Goal: Task Accomplishment & Management: Use online tool/utility

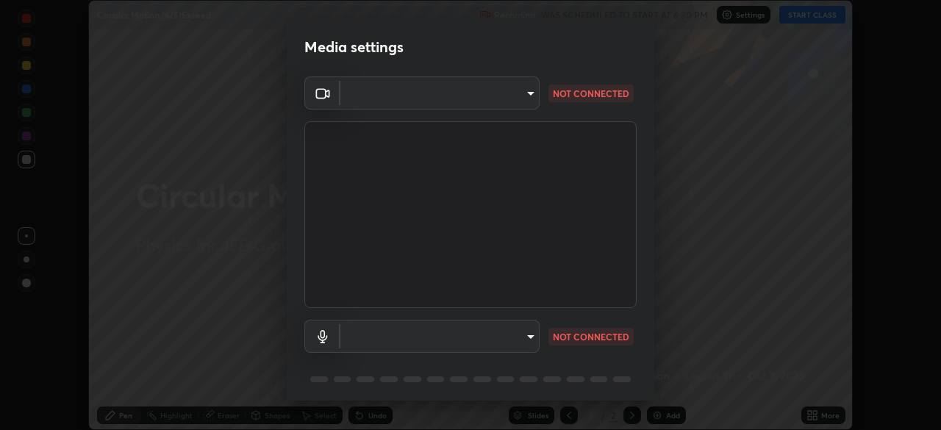
scroll to position [52, 0]
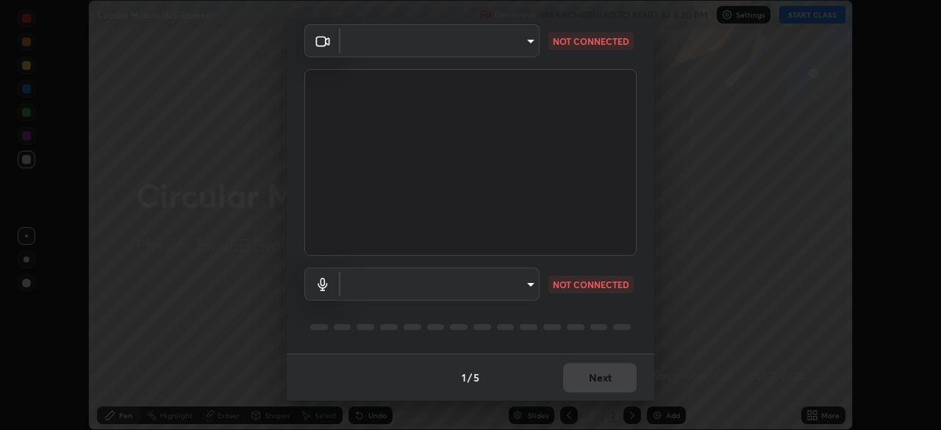
type input "f7d245abf0684c24fcfca86869c925f05e5e90ab47e824b3f573f0e27bb25b40"
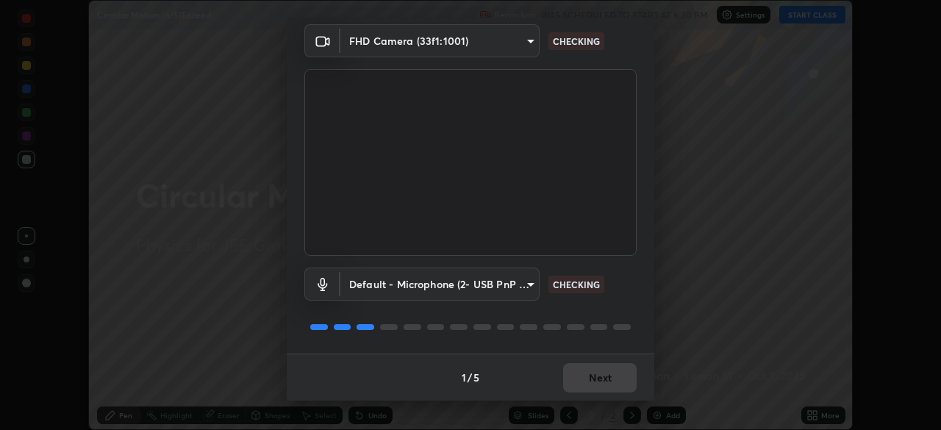
click at [518, 291] on body "Erase all Circular Motion (6/5)Exceed Recording WAS SCHEDULED TO START AT 6:30 …" at bounding box center [470, 215] width 941 height 430
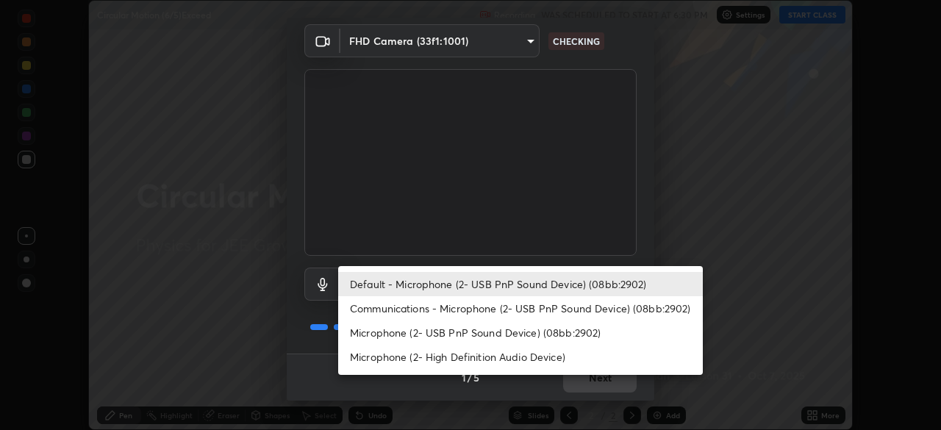
click at [465, 341] on li "Microphone (2- USB PnP Sound Device) (08bb:2902)" at bounding box center [520, 332] width 365 height 24
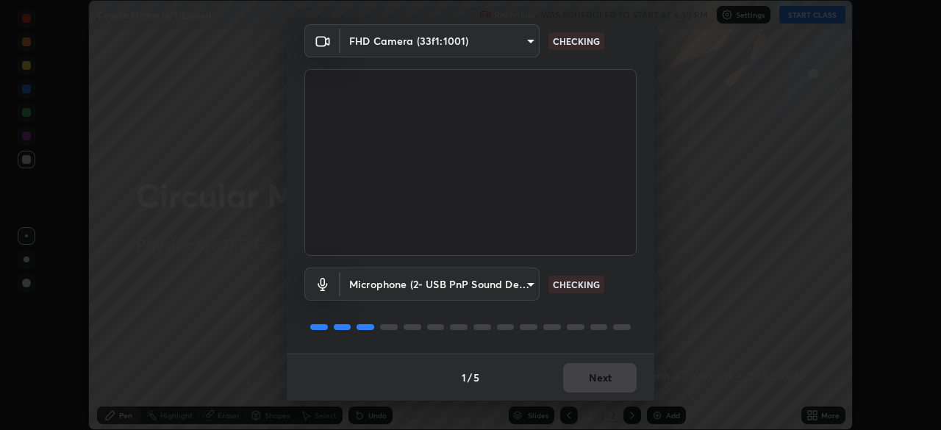
click at [476, 289] on body "Erase all Circular Motion (6/5)Exceed Recording WAS SCHEDULED TO START AT 6:30 …" at bounding box center [470, 215] width 941 height 430
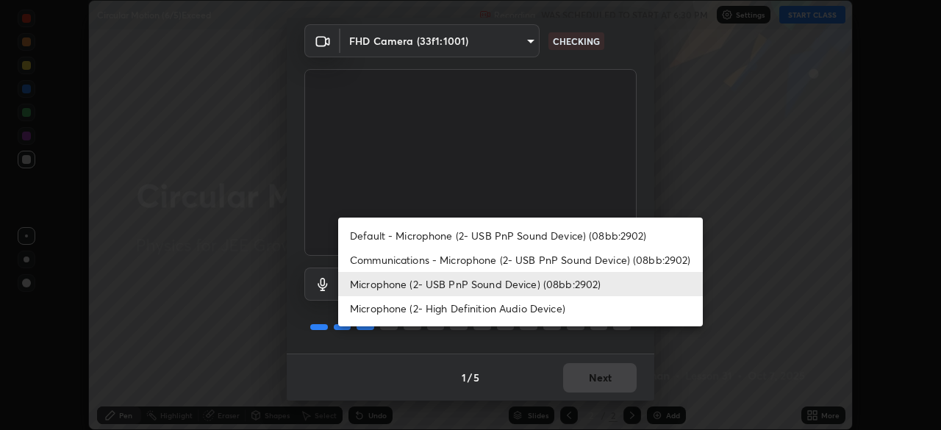
click at [498, 237] on li "Default - Microphone (2- USB PnP Sound Device) (08bb:2902)" at bounding box center [520, 235] width 365 height 24
type input "default"
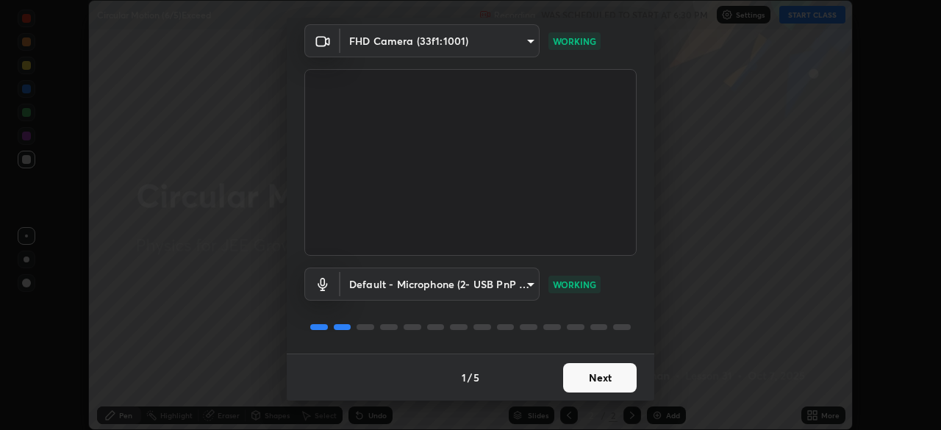
click at [612, 376] on button "Next" at bounding box center [600, 377] width 74 height 29
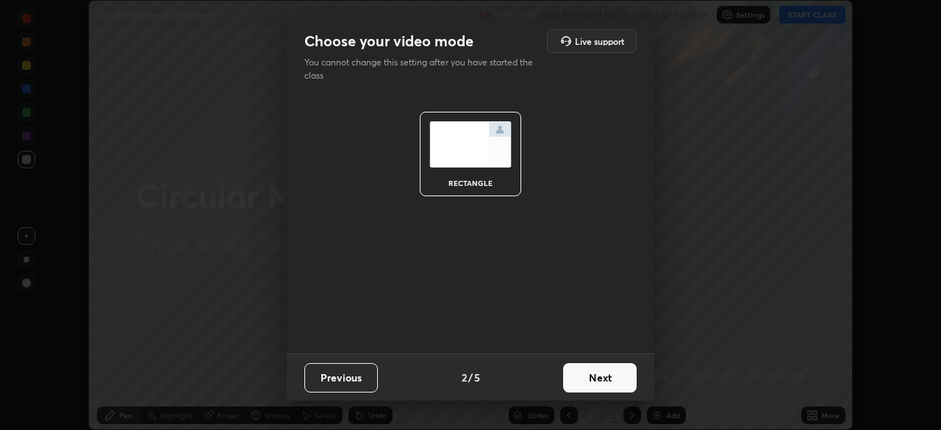
scroll to position [0, 0]
click at [612, 384] on button "Next" at bounding box center [600, 377] width 74 height 29
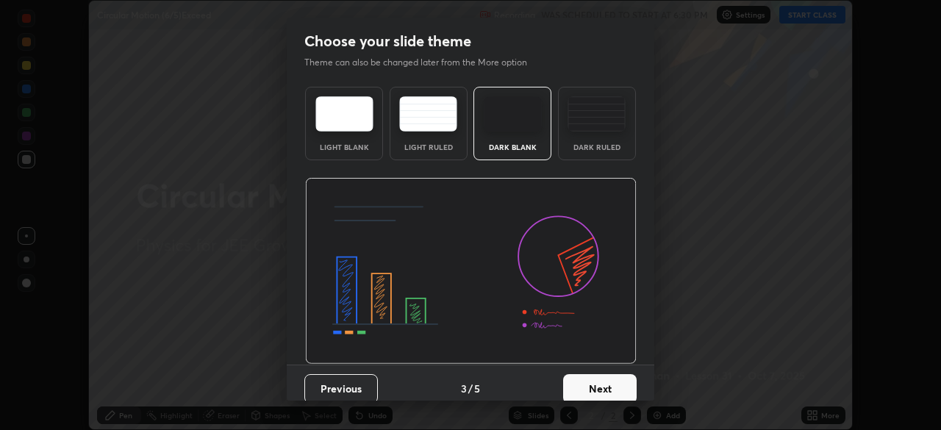
click at [610, 385] on button "Next" at bounding box center [600, 388] width 74 height 29
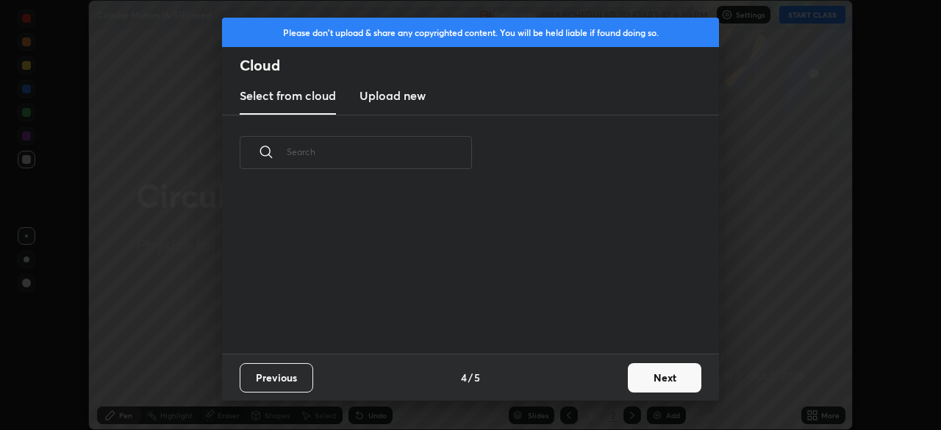
click at [608, 382] on div "Previous 4 / 5 Next" at bounding box center [470, 377] width 497 height 47
click at [645, 383] on button "Next" at bounding box center [665, 377] width 74 height 29
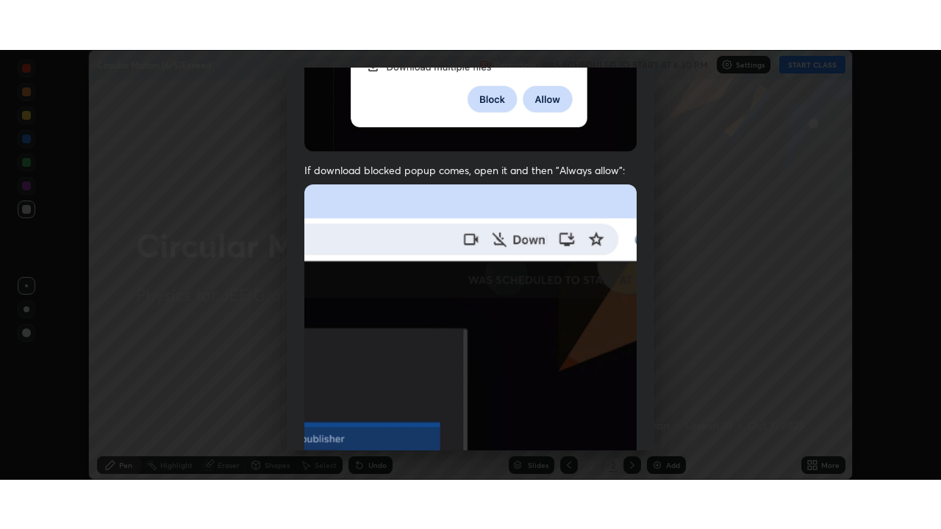
scroll to position [352, 0]
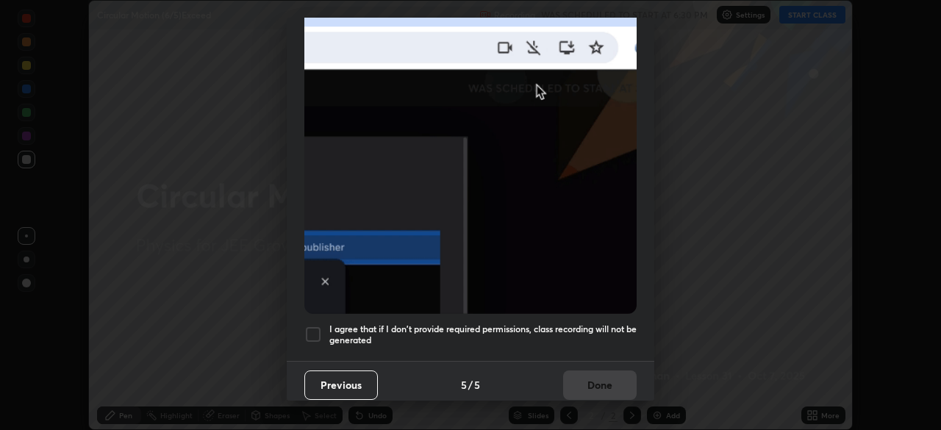
click at [605, 329] on h5 "I agree that if I don't provide required permissions, class recording will not …" at bounding box center [482, 334] width 307 height 23
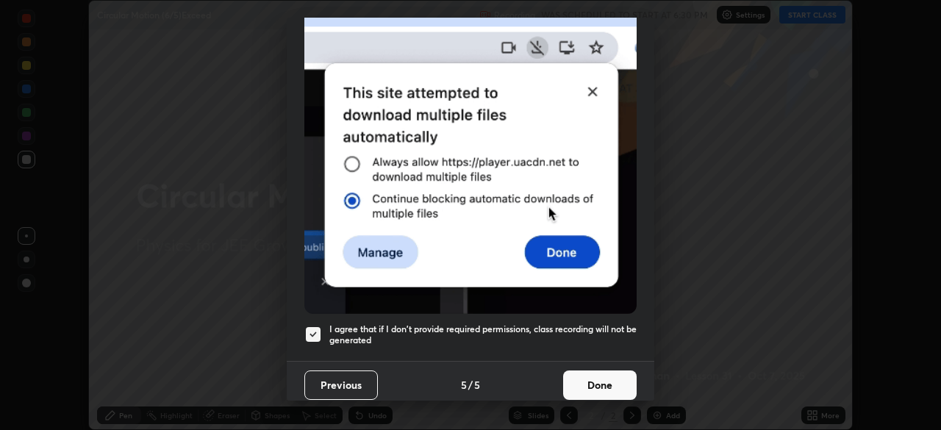
click at [616, 376] on button "Done" at bounding box center [600, 384] width 74 height 29
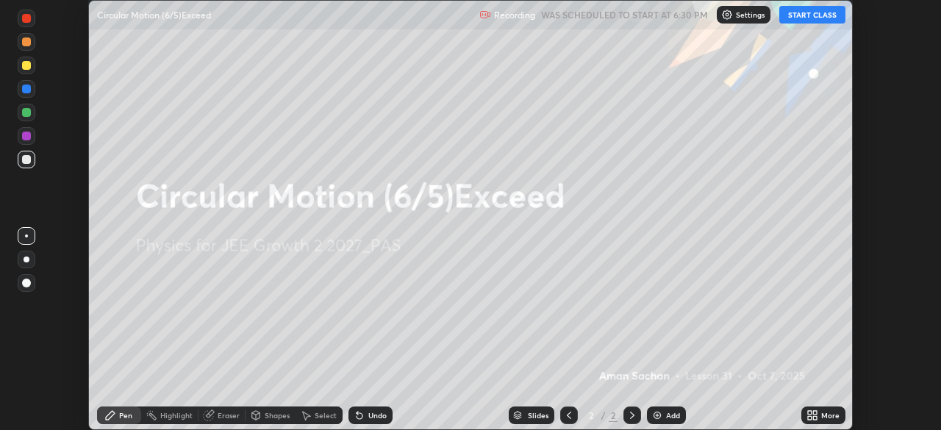
click at [834, 419] on div "More" at bounding box center [830, 415] width 18 height 7
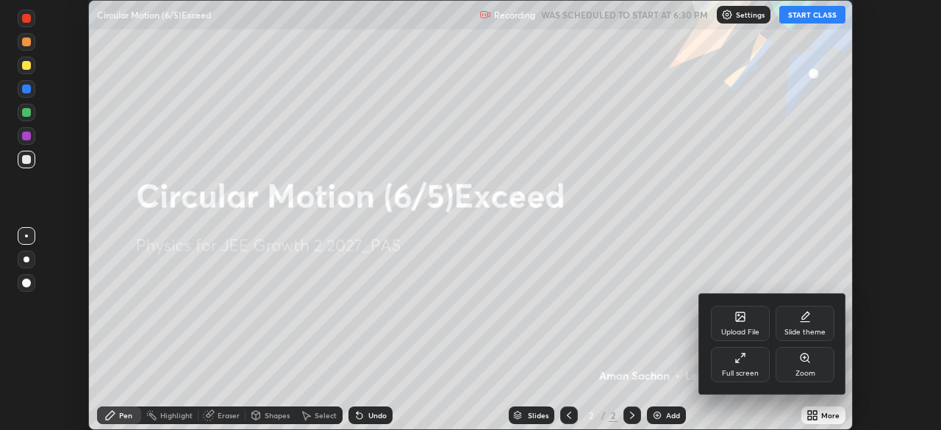
click at [753, 368] on div "Full screen" at bounding box center [740, 364] width 59 height 35
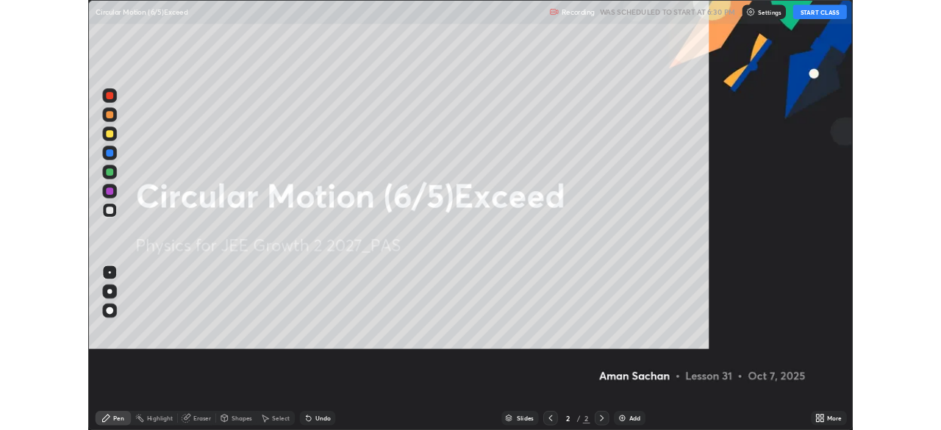
scroll to position [529, 941]
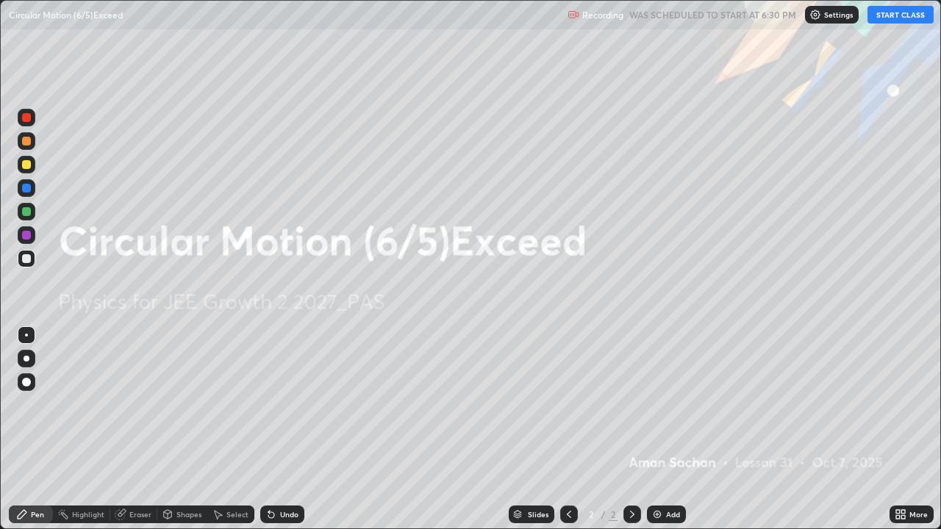
click at [903, 429] on icon at bounding box center [903, 512] width 4 height 4
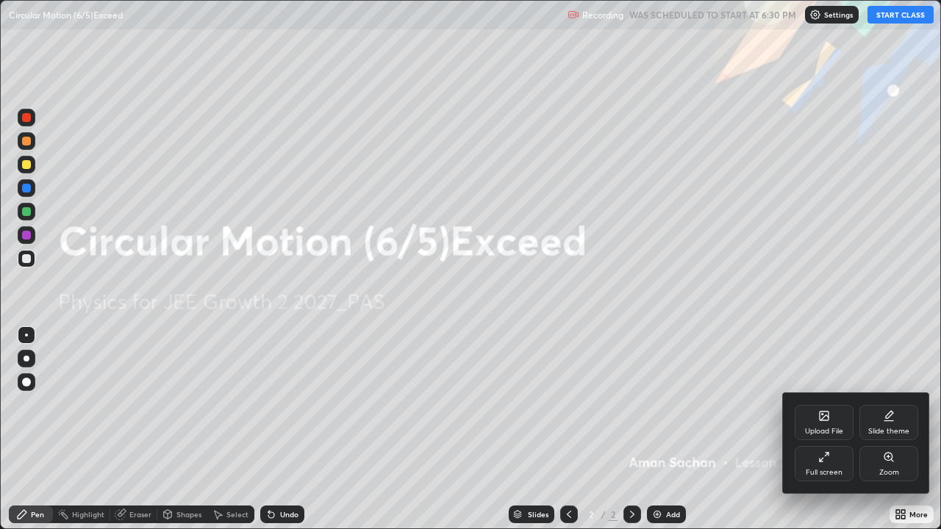
click at [899, 423] on div "Slide theme" at bounding box center [888, 422] width 59 height 35
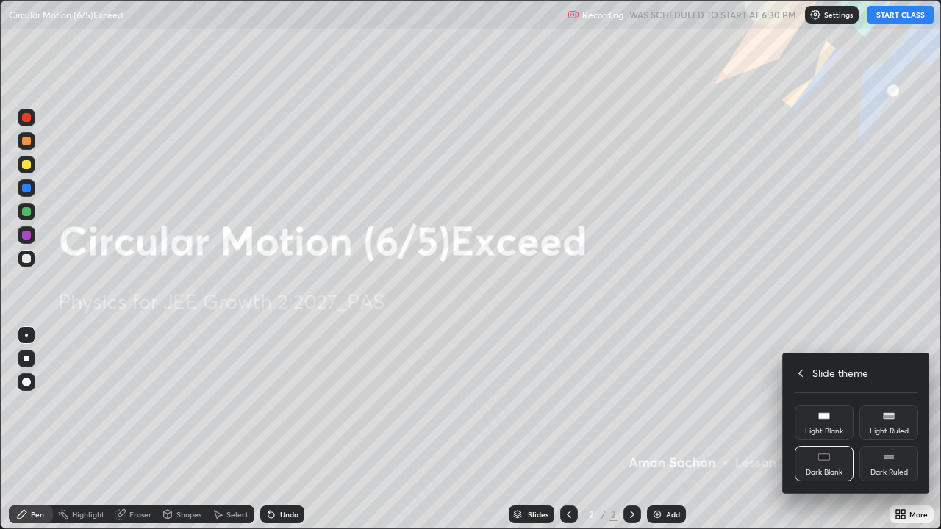
click at [889, 429] on rect at bounding box center [888, 457] width 11 height 6
click at [800, 370] on icon at bounding box center [801, 374] width 12 height 12
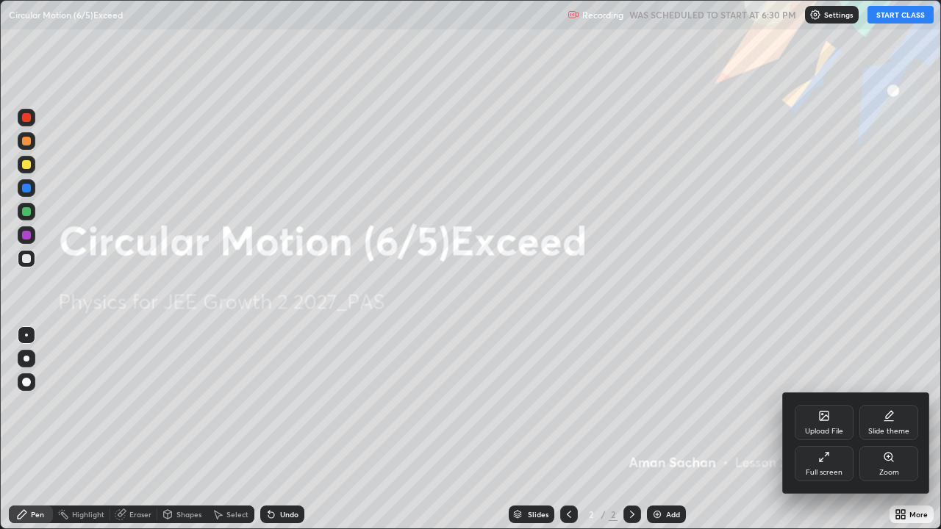
click at [823, 324] on div at bounding box center [470, 264] width 941 height 529
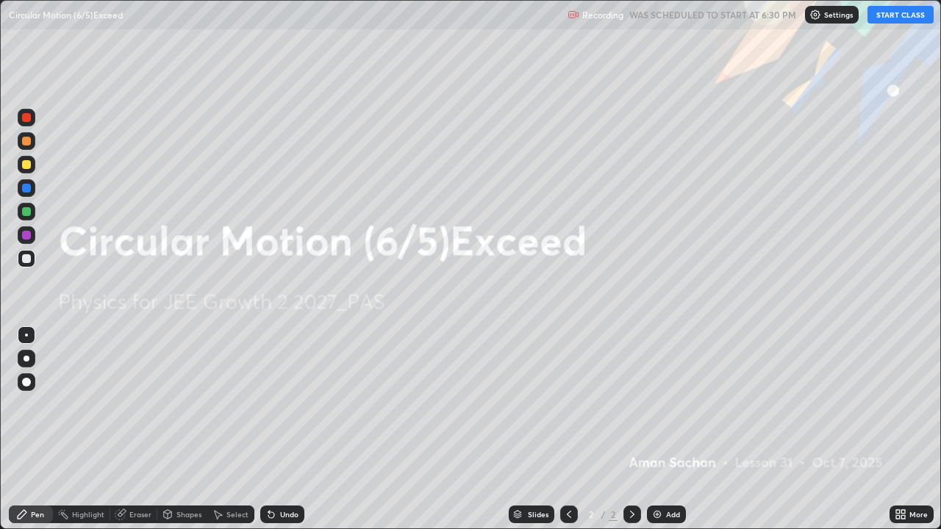
click at [886, 15] on button "START CLASS" at bounding box center [900, 15] width 66 height 18
click at [913, 429] on div "More" at bounding box center [918, 514] width 18 height 7
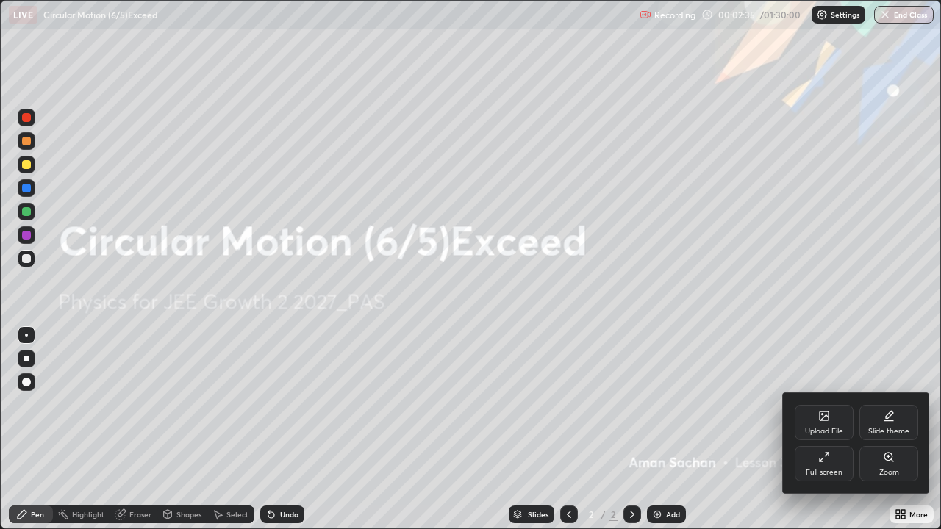
click at [888, 426] on div "Slide theme" at bounding box center [888, 422] width 59 height 35
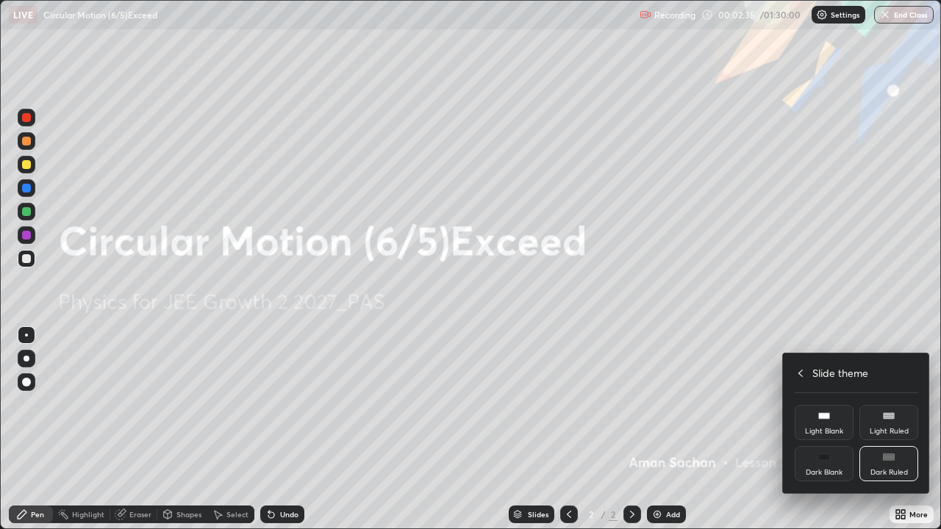
click at [889, 429] on div "Dark Ruled" at bounding box center [888, 463] width 59 height 35
click at [800, 371] on icon at bounding box center [800, 373] width 4 height 7
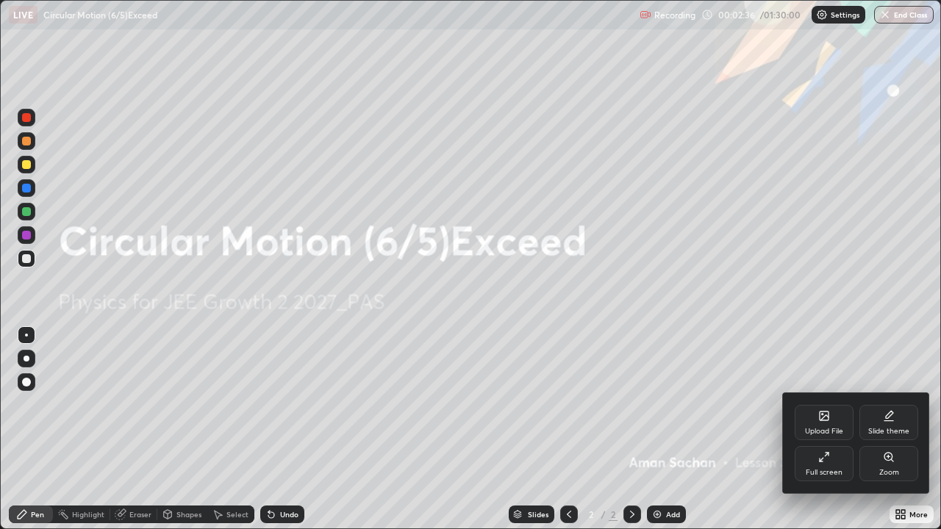
click at [820, 318] on div at bounding box center [470, 264] width 941 height 529
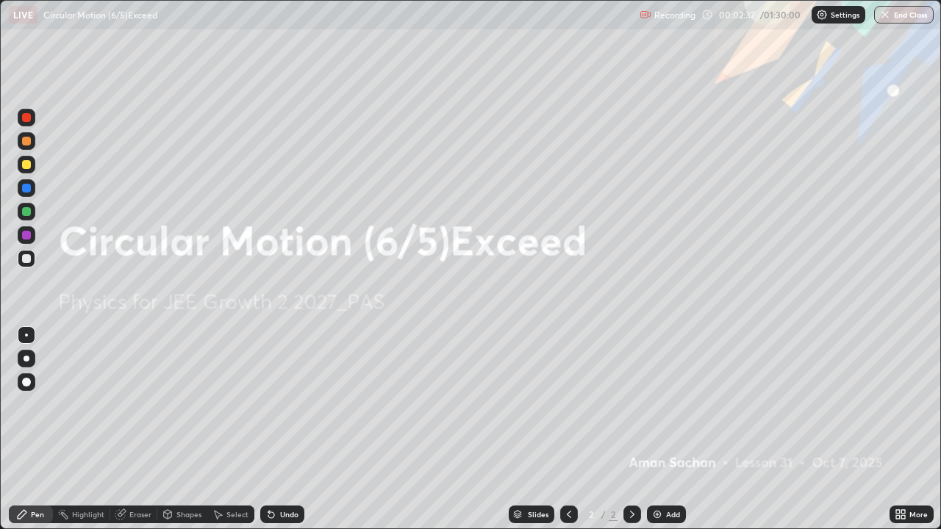
click at [663, 429] on div "Add" at bounding box center [666, 515] width 39 height 18
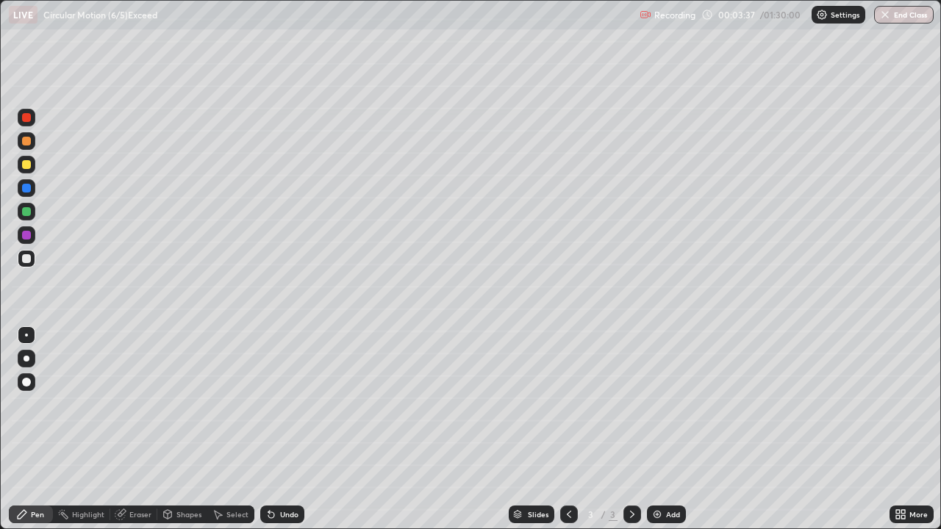
click at [28, 165] on div at bounding box center [26, 164] width 9 height 9
click at [32, 261] on div at bounding box center [27, 259] width 18 height 18
click at [29, 164] on div at bounding box center [26, 164] width 9 height 9
click at [26, 358] on div at bounding box center [27, 359] width 6 height 6
click at [24, 259] on div at bounding box center [26, 258] width 9 height 9
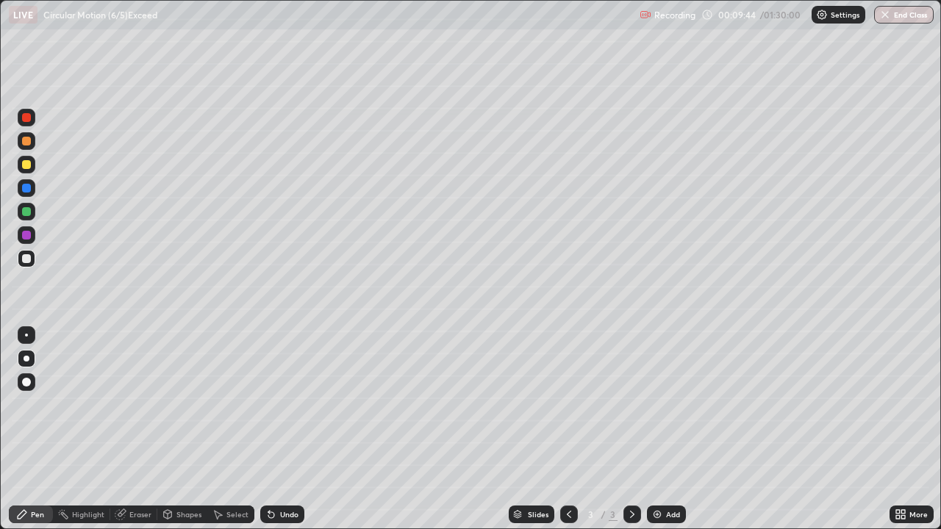
click at [25, 165] on div at bounding box center [26, 164] width 9 height 9
click at [28, 261] on div at bounding box center [26, 258] width 9 height 9
click at [675, 429] on div "Add" at bounding box center [673, 514] width 14 height 7
click at [28, 165] on div at bounding box center [26, 164] width 9 height 9
click at [24, 262] on div at bounding box center [26, 258] width 9 height 9
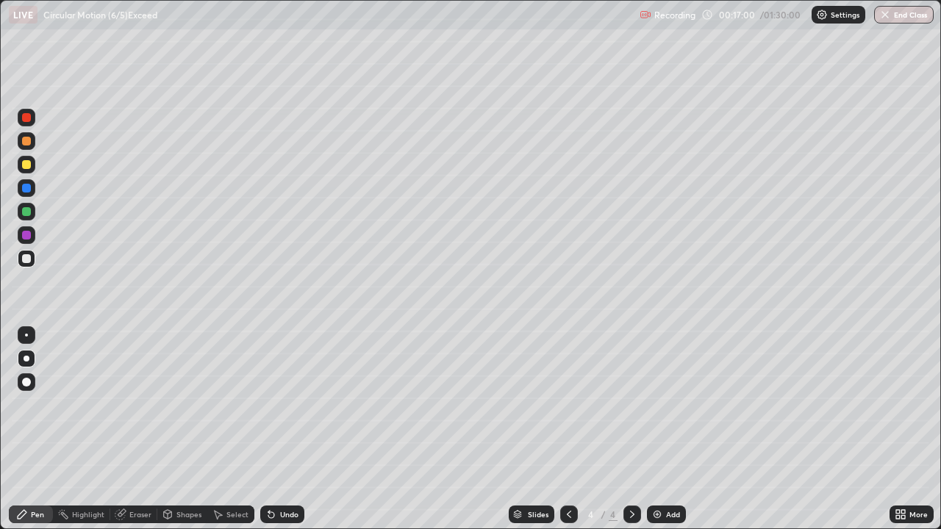
click at [28, 238] on div at bounding box center [26, 235] width 9 height 9
click at [30, 259] on div at bounding box center [26, 258] width 9 height 9
click at [24, 211] on div at bounding box center [26, 211] width 9 height 9
click at [25, 262] on div at bounding box center [26, 258] width 9 height 9
click at [32, 169] on div at bounding box center [27, 165] width 18 height 18
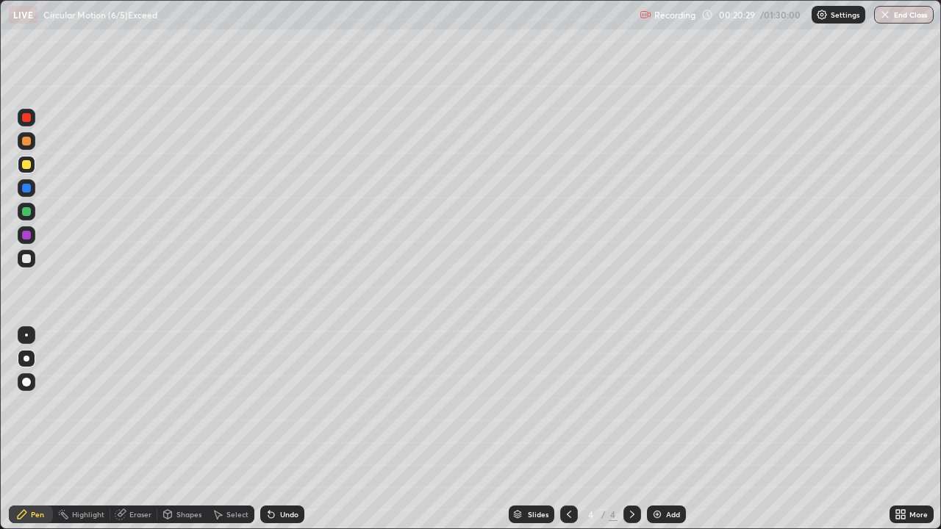
click at [25, 257] on div at bounding box center [26, 258] width 9 height 9
click at [29, 212] on div at bounding box center [26, 211] width 9 height 9
click at [26, 165] on div at bounding box center [26, 164] width 9 height 9
click at [26, 212] on div at bounding box center [26, 211] width 9 height 9
click at [27, 259] on div at bounding box center [26, 258] width 9 height 9
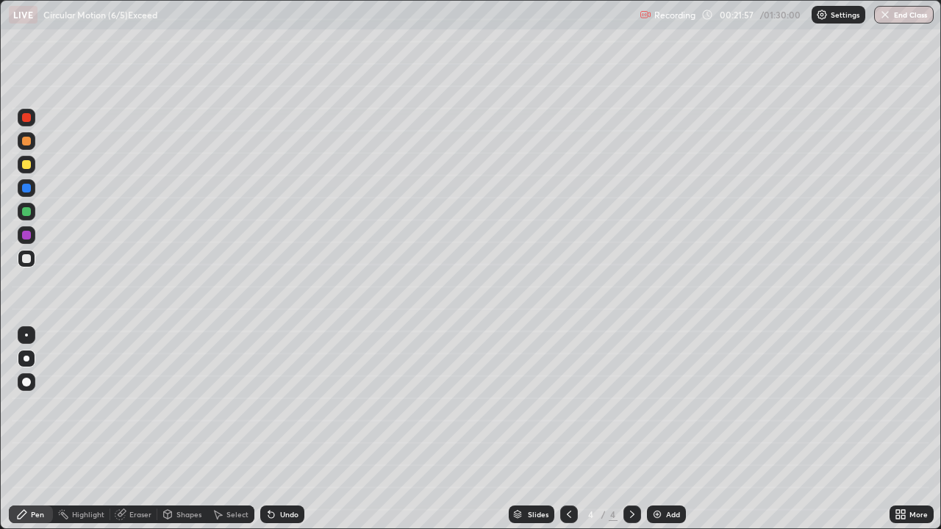
click at [28, 238] on div at bounding box center [26, 235] width 9 height 9
click at [673, 429] on div "Add" at bounding box center [673, 514] width 14 height 7
click at [29, 170] on div at bounding box center [27, 165] width 18 height 18
click at [26, 359] on div at bounding box center [27, 359] width 6 height 6
click at [186, 429] on div "Shapes" at bounding box center [188, 514] width 25 height 7
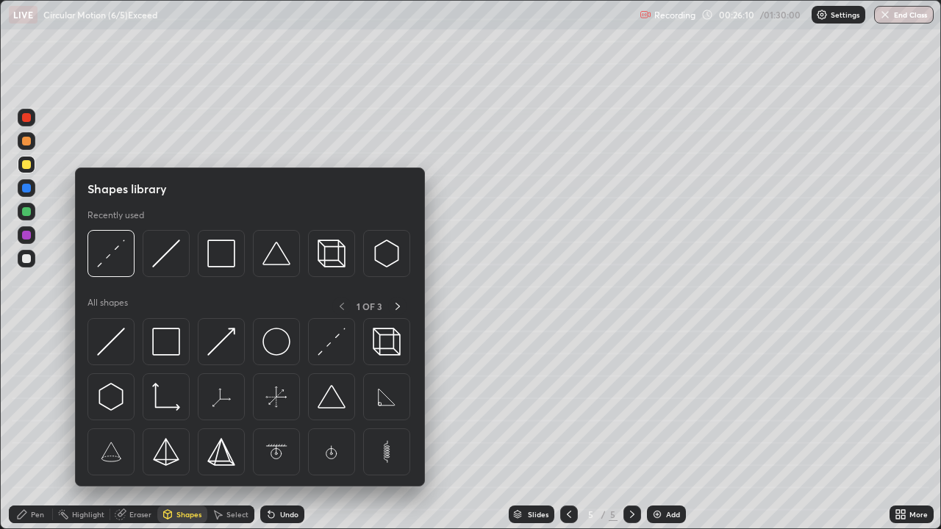
click at [336, 356] on img at bounding box center [332, 342] width 28 height 28
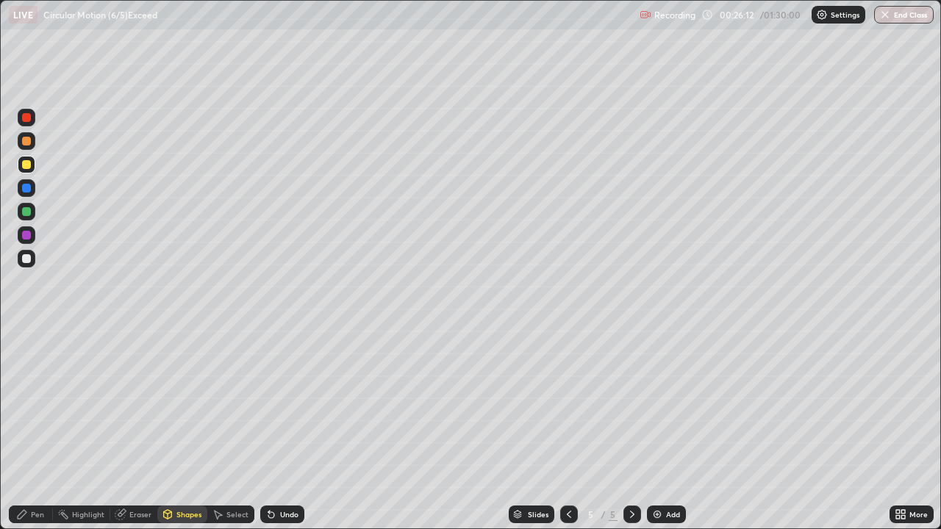
click at [35, 429] on div "Pen" at bounding box center [37, 514] width 13 height 7
click at [174, 429] on div "Shapes" at bounding box center [182, 515] width 50 height 18
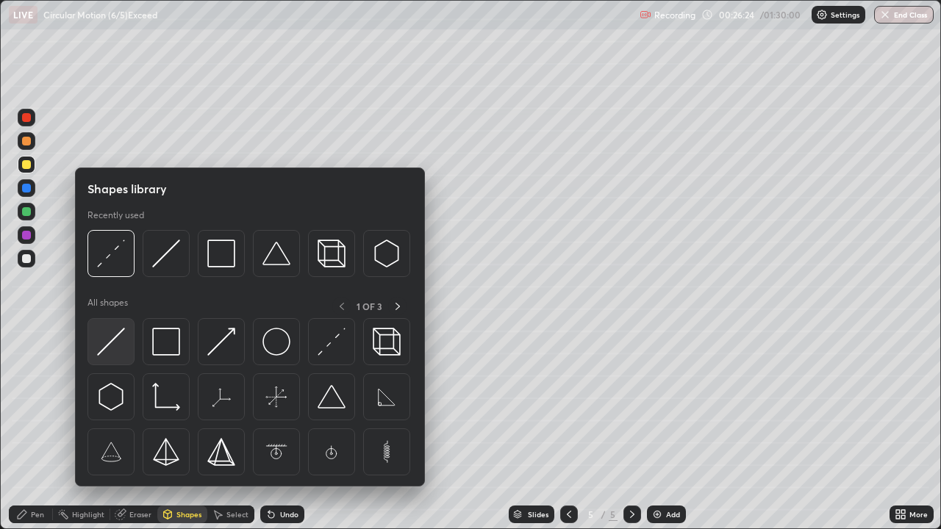
click at [107, 340] on img at bounding box center [111, 342] width 28 height 28
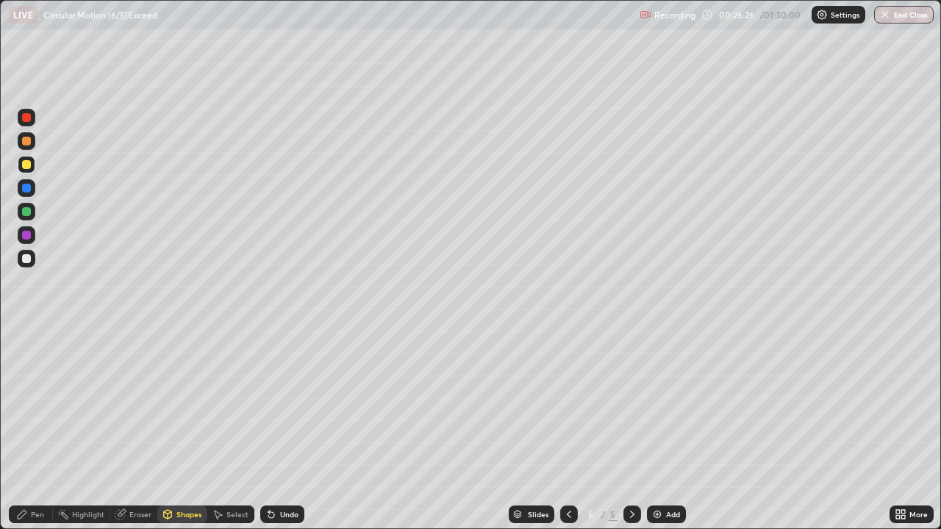
click at [37, 429] on div "Pen" at bounding box center [37, 514] width 13 height 7
click at [32, 216] on div at bounding box center [27, 212] width 18 height 18
click at [29, 204] on div at bounding box center [27, 212] width 18 height 18
click at [33, 167] on div at bounding box center [27, 165] width 18 height 18
click at [30, 261] on div at bounding box center [26, 258] width 9 height 9
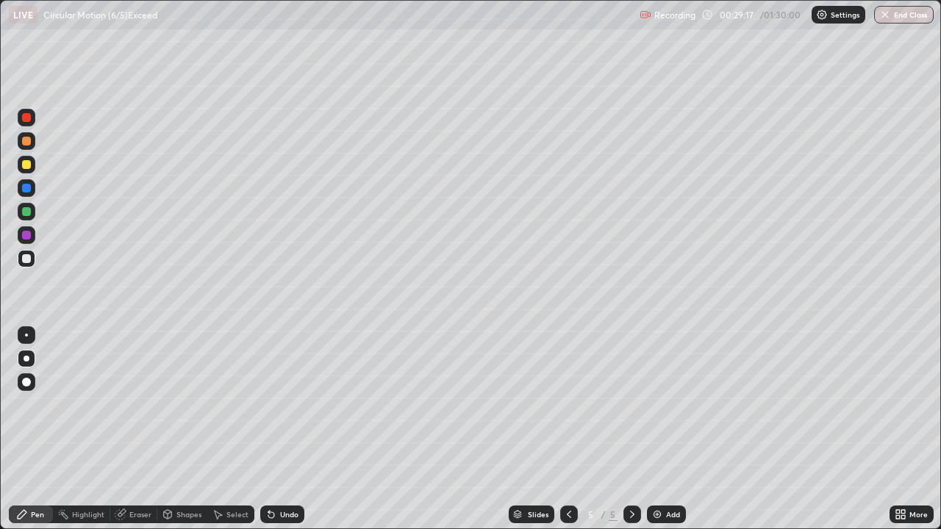
click at [29, 235] on div at bounding box center [26, 235] width 9 height 9
click at [25, 265] on div at bounding box center [27, 259] width 18 height 18
click at [26, 165] on div at bounding box center [26, 164] width 9 height 9
click at [660, 429] on img at bounding box center [657, 515] width 12 height 12
click at [25, 259] on div at bounding box center [26, 258] width 9 height 9
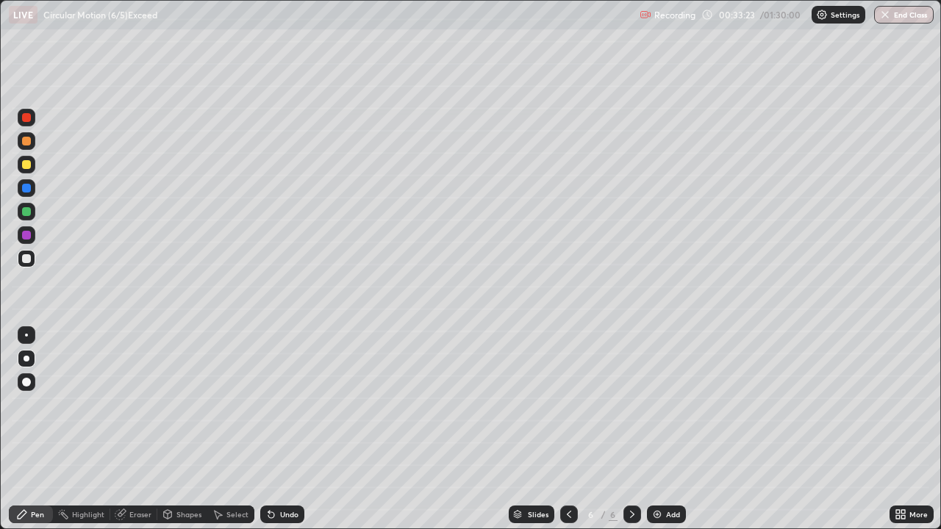
click at [280, 429] on div "Undo" at bounding box center [289, 514] width 18 height 7
click at [283, 429] on div "Undo" at bounding box center [289, 514] width 18 height 7
click at [282, 429] on div "Undo" at bounding box center [289, 514] width 18 height 7
click at [283, 429] on div "Undo" at bounding box center [289, 514] width 18 height 7
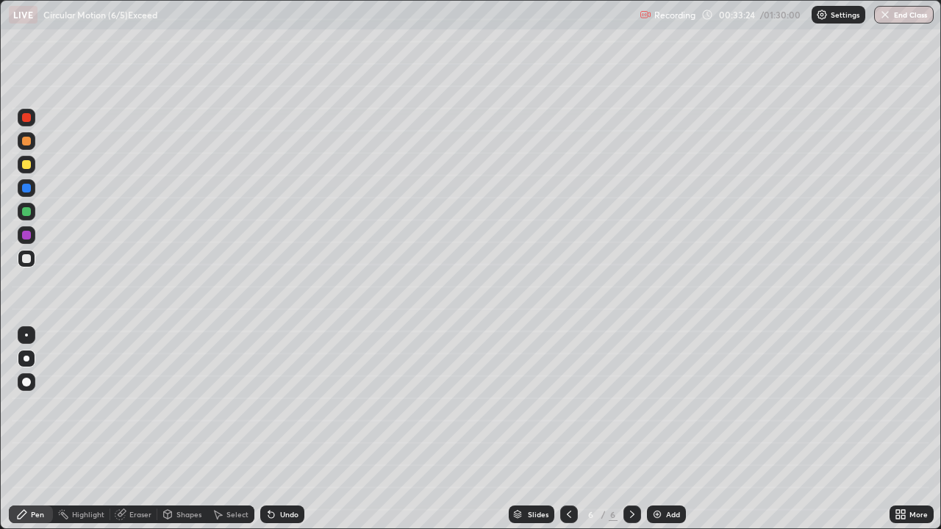
click at [282, 429] on div "Undo" at bounding box center [289, 514] width 18 height 7
click at [280, 429] on div "Undo" at bounding box center [289, 514] width 18 height 7
click at [29, 167] on div at bounding box center [26, 164] width 9 height 9
click at [182, 429] on div "Shapes" at bounding box center [182, 515] width 50 height 18
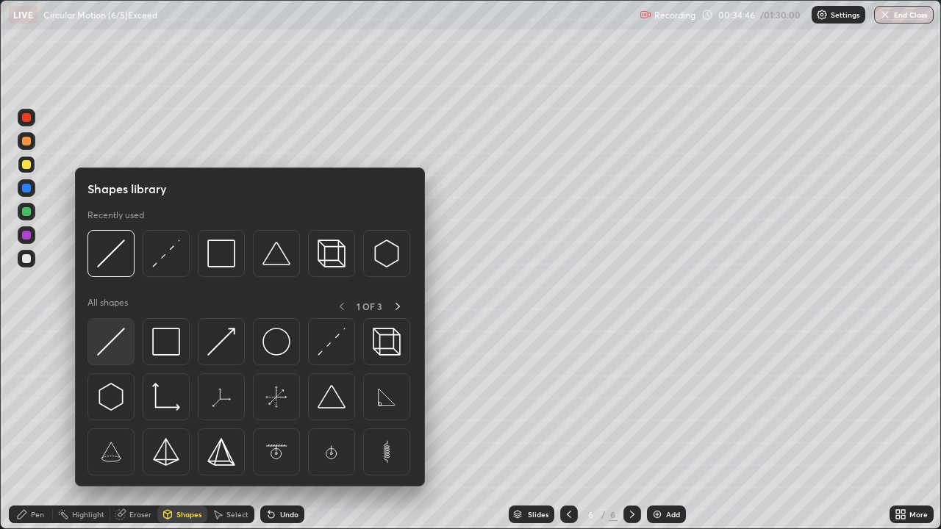
click at [114, 352] on img at bounding box center [111, 342] width 28 height 28
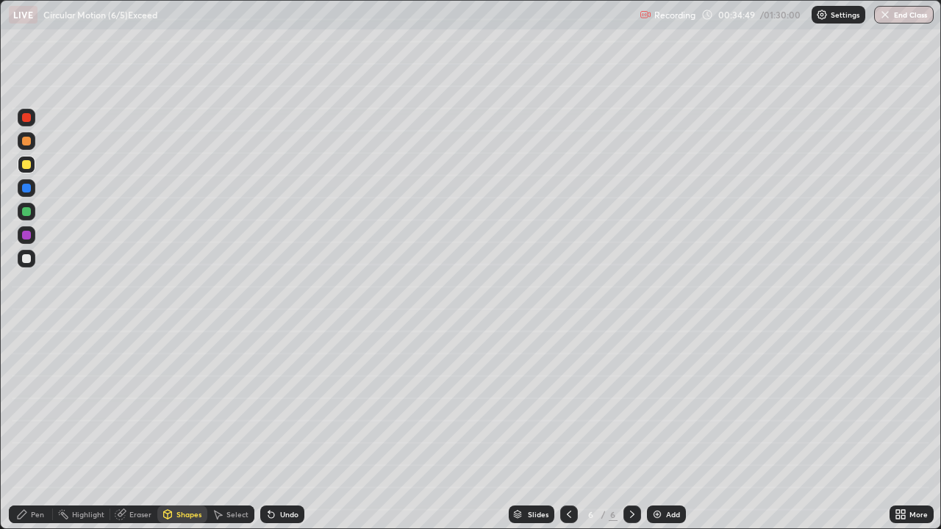
click at [46, 429] on div "Pen" at bounding box center [31, 515] width 44 height 18
click at [28, 356] on div at bounding box center [27, 359] width 6 height 6
click at [180, 429] on div "Shapes" at bounding box center [188, 514] width 25 height 7
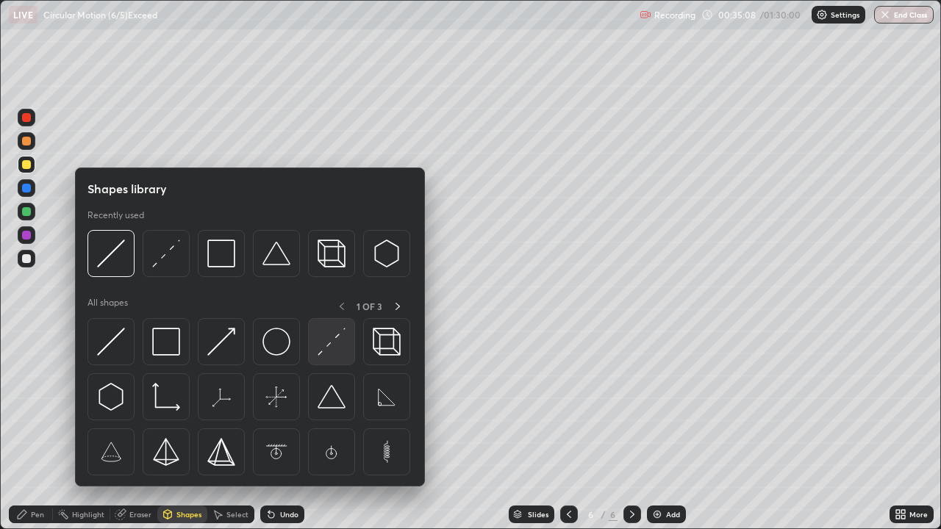
click at [337, 358] on div at bounding box center [331, 341] width 47 height 47
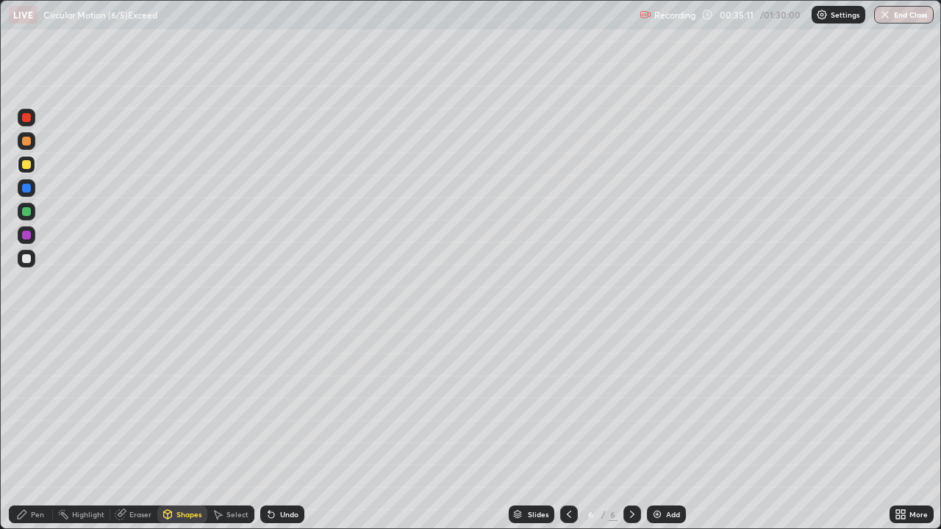
click at [37, 429] on div "Pen" at bounding box center [37, 514] width 13 height 7
click at [29, 257] on div at bounding box center [26, 258] width 9 height 9
click at [29, 166] on div at bounding box center [26, 164] width 9 height 9
click at [677, 429] on div "Add" at bounding box center [673, 514] width 14 height 7
click at [26, 212] on div at bounding box center [26, 211] width 9 height 9
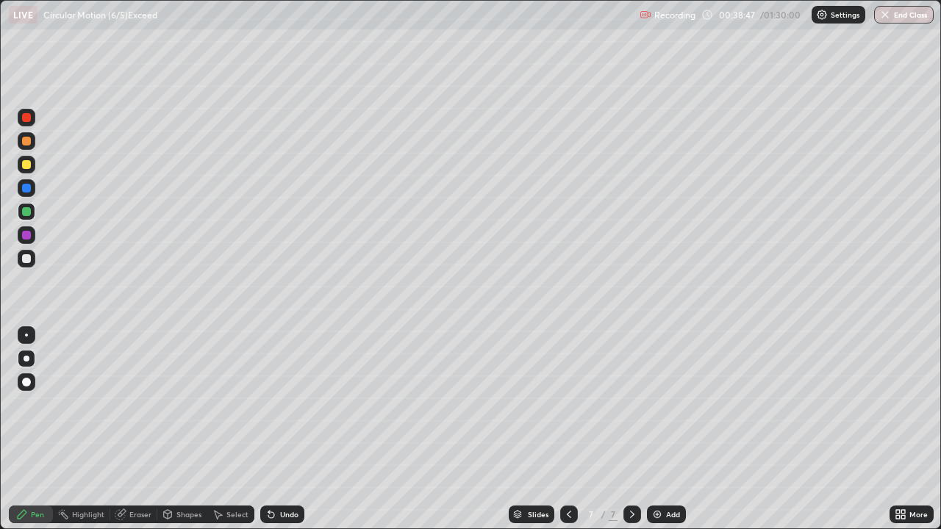
click at [135, 429] on div "Eraser" at bounding box center [140, 514] width 22 height 7
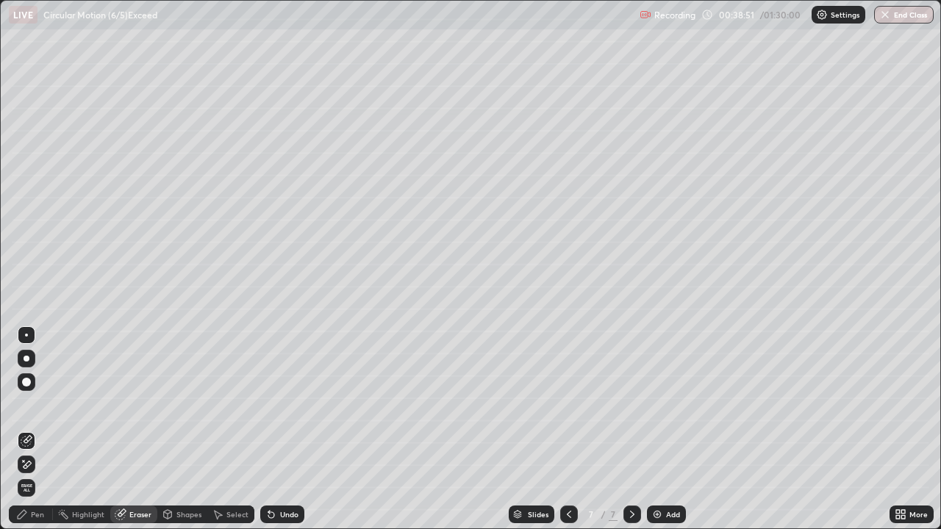
click at [38, 429] on div "Pen" at bounding box center [31, 515] width 44 height 18
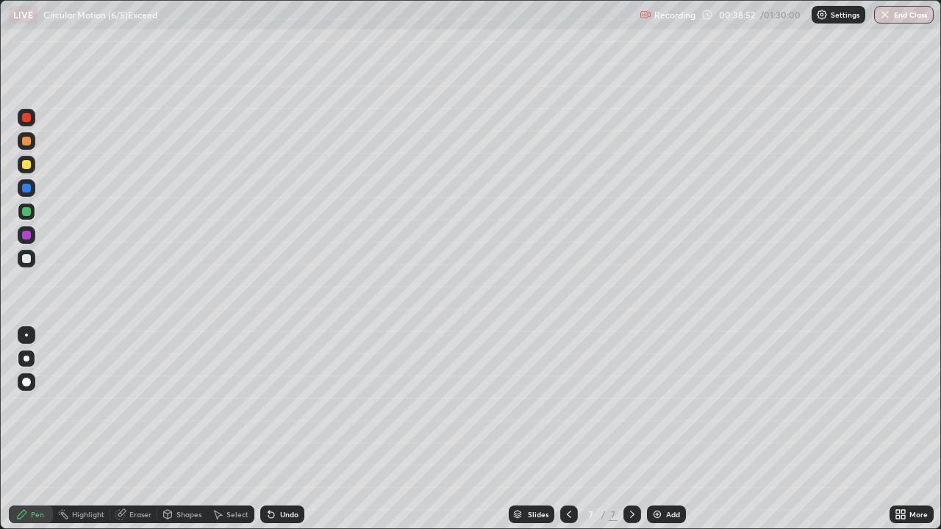
click at [26, 240] on div at bounding box center [27, 235] width 18 height 18
click at [27, 258] on div at bounding box center [26, 258] width 9 height 9
click at [287, 429] on div "Undo" at bounding box center [289, 514] width 18 height 7
click at [670, 429] on div "Add" at bounding box center [673, 514] width 14 height 7
click at [29, 168] on div at bounding box center [26, 164] width 9 height 9
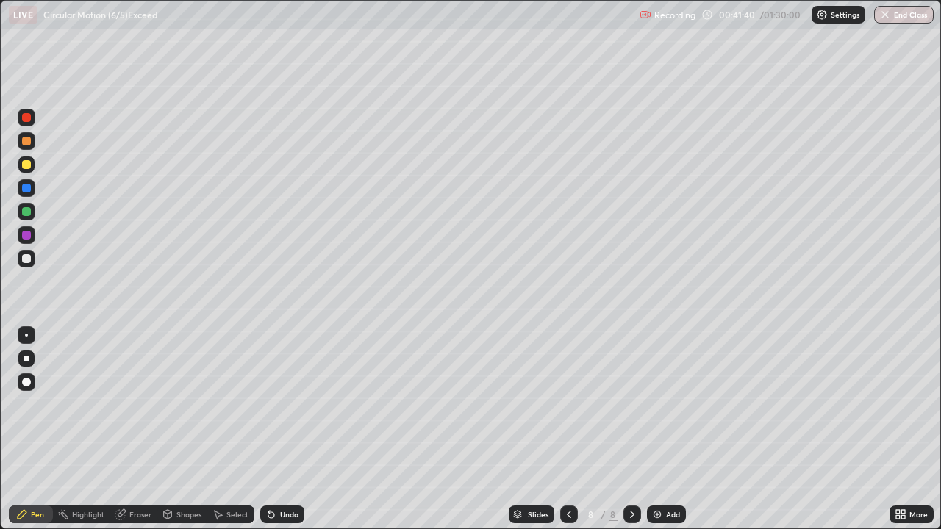
click at [25, 211] on div at bounding box center [26, 211] width 9 height 9
click at [29, 165] on div at bounding box center [26, 164] width 9 height 9
click at [277, 429] on div "Undo" at bounding box center [282, 515] width 44 height 18
click at [28, 259] on div at bounding box center [26, 258] width 9 height 9
click at [237, 429] on div "Select" at bounding box center [237, 514] width 22 height 7
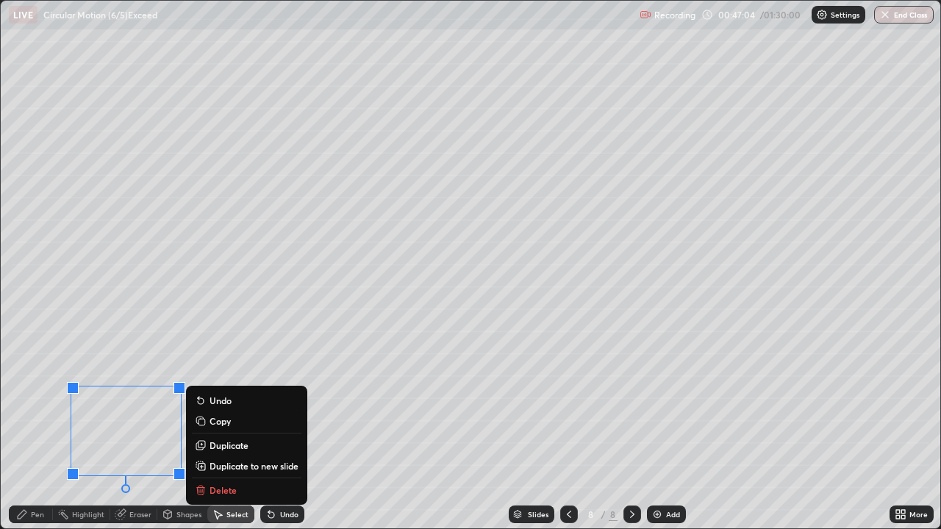
click at [410, 429] on div "0 ° Undo Copy Duplicate Duplicate to new slide Delete" at bounding box center [470, 265] width 939 height 528
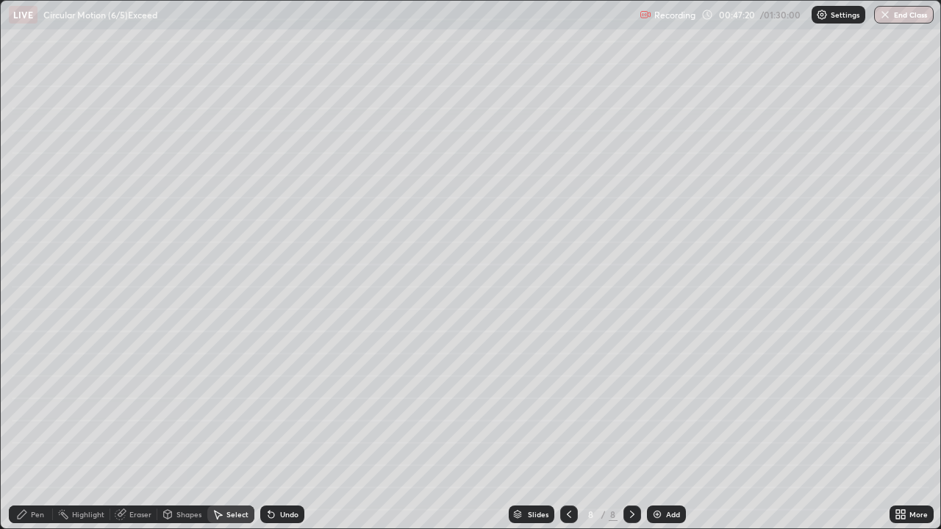
click at [569, 429] on icon at bounding box center [569, 515] width 12 height 12
click at [568, 429] on icon at bounding box center [569, 514] width 4 height 7
click at [634, 429] on div at bounding box center [632, 515] width 18 height 18
click at [631, 429] on icon at bounding box center [632, 515] width 12 height 12
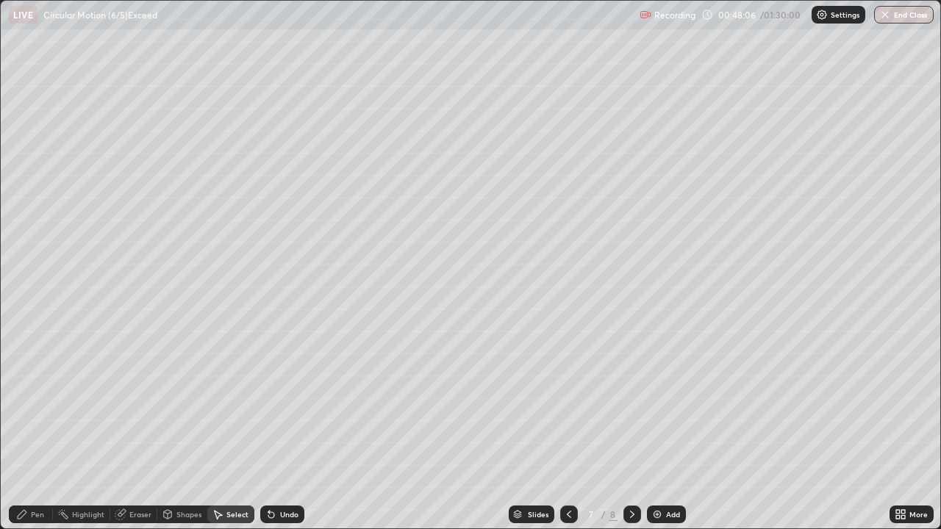
click at [631, 429] on icon at bounding box center [632, 515] width 12 height 12
click at [37, 429] on div "Pen" at bounding box center [37, 514] width 13 height 7
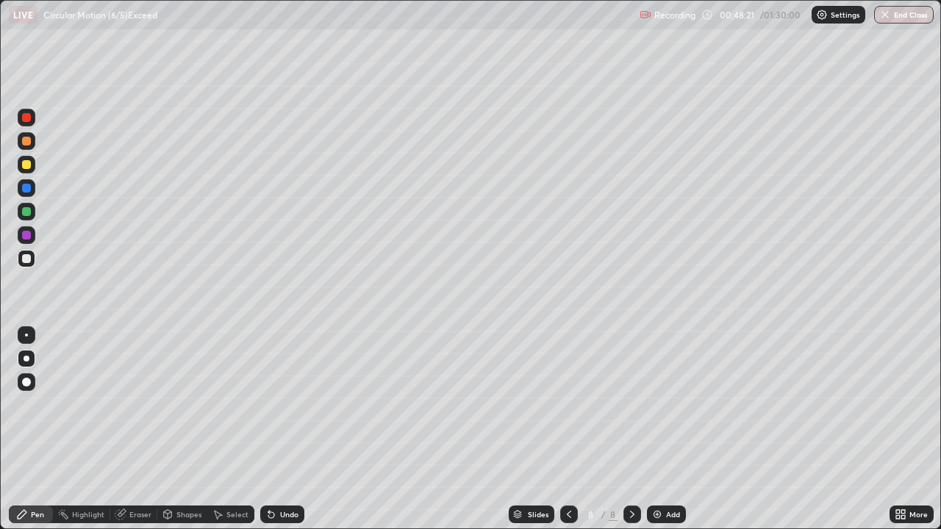
click at [24, 257] on div at bounding box center [26, 258] width 9 height 9
click at [292, 429] on div "Undo" at bounding box center [289, 514] width 18 height 7
click at [291, 429] on div "Undo" at bounding box center [289, 514] width 18 height 7
click at [293, 429] on div "Undo" at bounding box center [289, 514] width 18 height 7
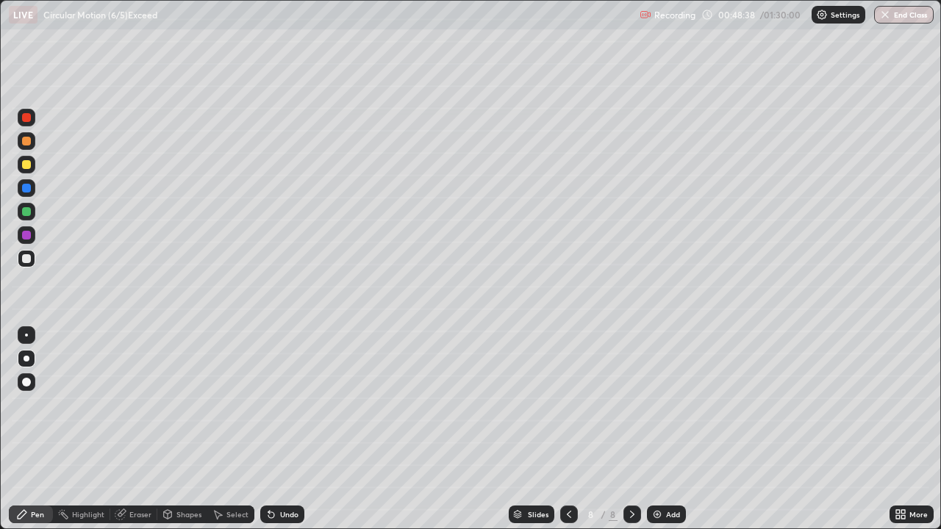
click at [294, 429] on div "Undo" at bounding box center [289, 514] width 18 height 7
click at [293, 429] on div "Undo" at bounding box center [289, 514] width 18 height 7
click at [294, 429] on div "Undo" at bounding box center [282, 515] width 44 height 18
click at [293, 429] on div "Undo" at bounding box center [282, 515] width 44 height 18
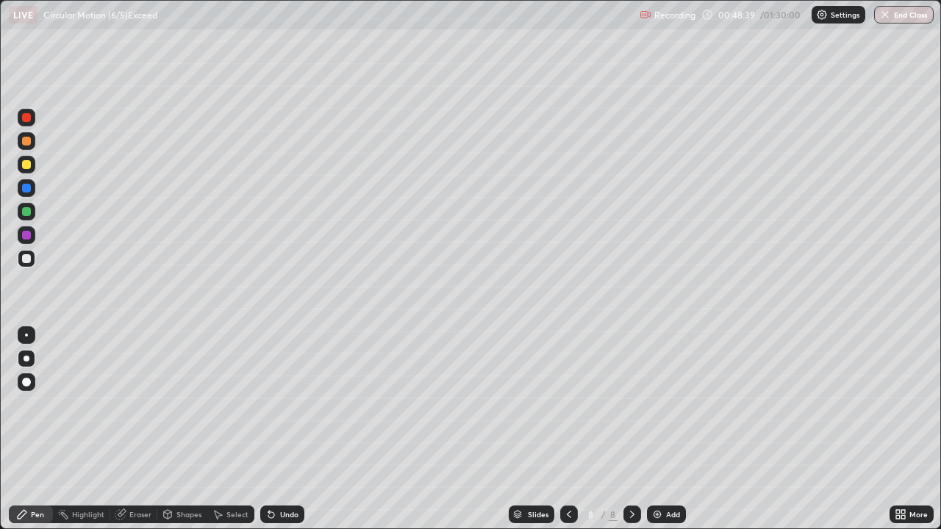
click at [293, 429] on div "Undo" at bounding box center [282, 515] width 44 height 18
click at [290, 429] on div "Undo" at bounding box center [282, 515] width 44 height 18
click at [29, 171] on div at bounding box center [27, 165] width 18 height 18
click at [186, 429] on div "Shapes" at bounding box center [188, 514] width 25 height 7
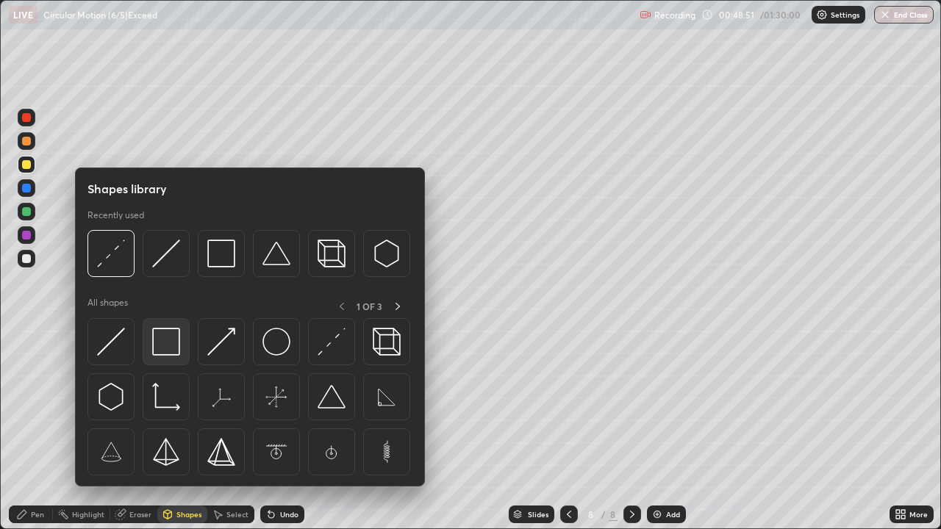
click at [170, 344] on img at bounding box center [166, 342] width 28 height 28
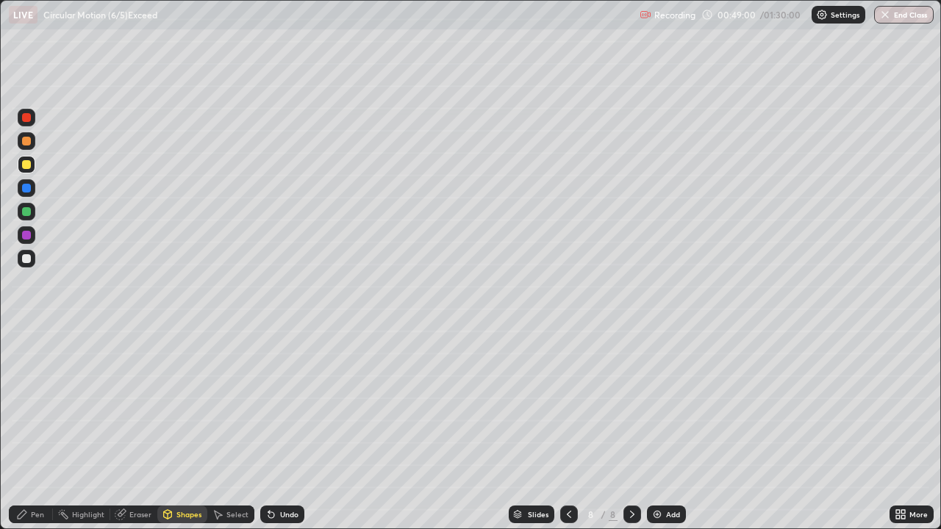
click at [33, 429] on div "Pen" at bounding box center [37, 514] width 13 height 7
click at [26, 259] on div at bounding box center [26, 258] width 9 height 9
click at [287, 429] on div "Undo" at bounding box center [289, 514] width 18 height 7
click at [290, 429] on div "Undo" at bounding box center [282, 515] width 44 height 18
click at [276, 429] on div "Undo" at bounding box center [282, 515] width 44 height 18
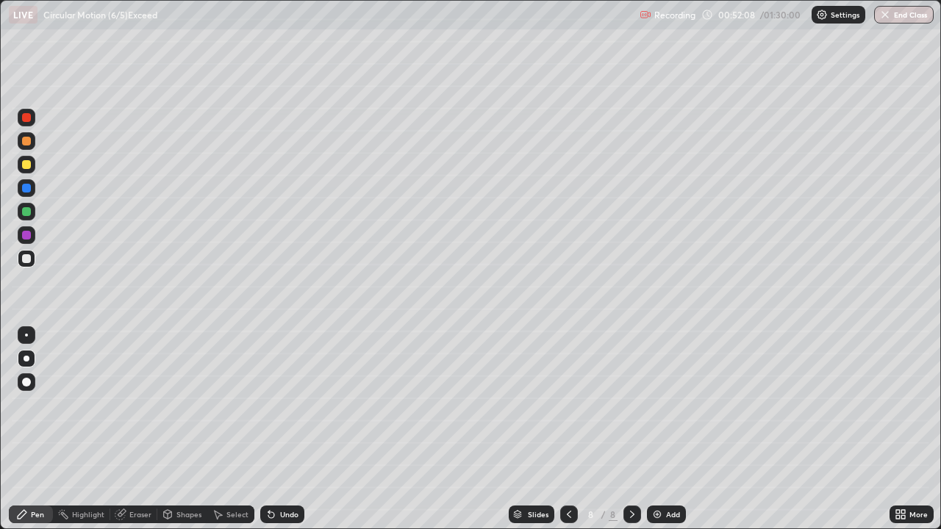
click at [280, 429] on div "Undo" at bounding box center [289, 514] width 18 height 7
click at [27, 162] on div at bounding box center [26, 164] width 9 height 9
click at [666, 429] on div "Add" at bounding box center [673, 514] width 14 height 7
click at [25, 211] on div at bounding box center [26, 211] width 9 height 9
click at [21, 266] on div at bounding box center [27, 259] width 18 height 18
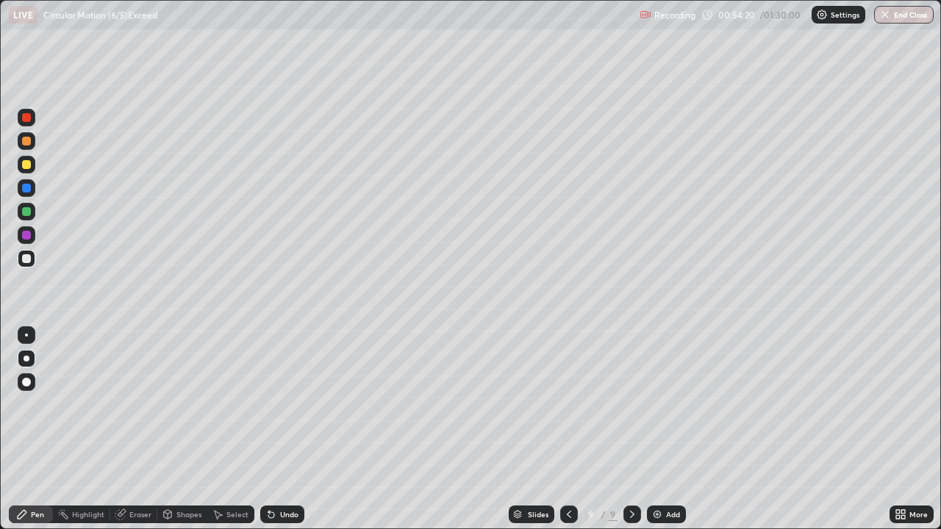
click at [29, 189] on div at bounding box center [26, 188] width 9 height 9
click at [28, 212] on div at bounding box center [26, 211] width 9 height 9
click at [26, 234] on div at bounding box center [26, 235] width 9 height 9
click at [281, 429] on div "Undo" at bounding box center [282, 515] width 44 height 18
click at [282, 429] on div "Undo" at bounding box center [289, 514] width 18 height 7
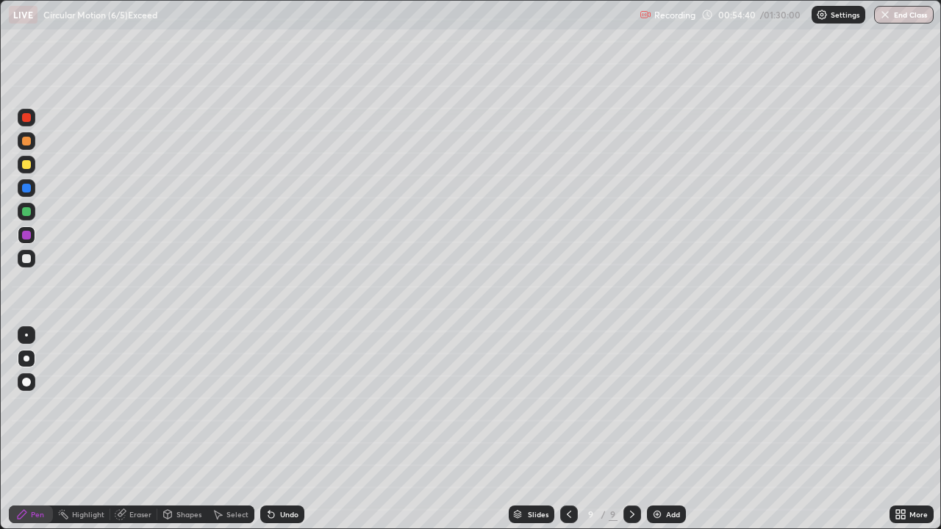
click at [276, 429] on div "Undo" at bounding box center [282, 515] width 44 height 18
click at [272, 429] on icon at bounding box center [271, 515] width 12 height 12
click at [276, 429] on div "Undo" at bounding box center [282, 515] width 44 height 18
click at [278, 429] on div "Undo" at bounding box center [282, 515] width 44 height 18
click at [27, 259] on div at bounding box center [26, 258] width 9 height 9
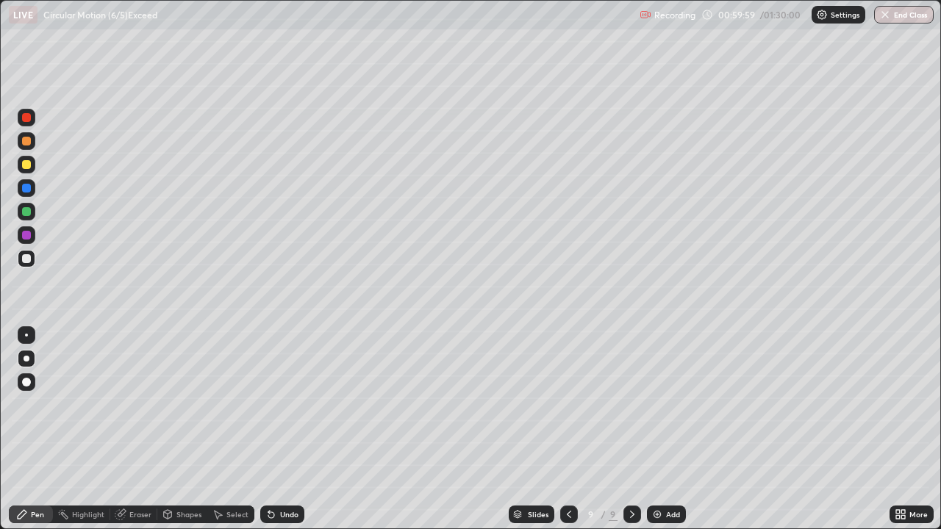
click at [663, 429] on div "Add" at bounding box center [666, 515] width 39 height 18
click at [30, 168] on div at bounding box center [27, 165] width 18 height 18
click at [227, 429] on div "Select" at bounding box center [237, 514] width 22 height 7
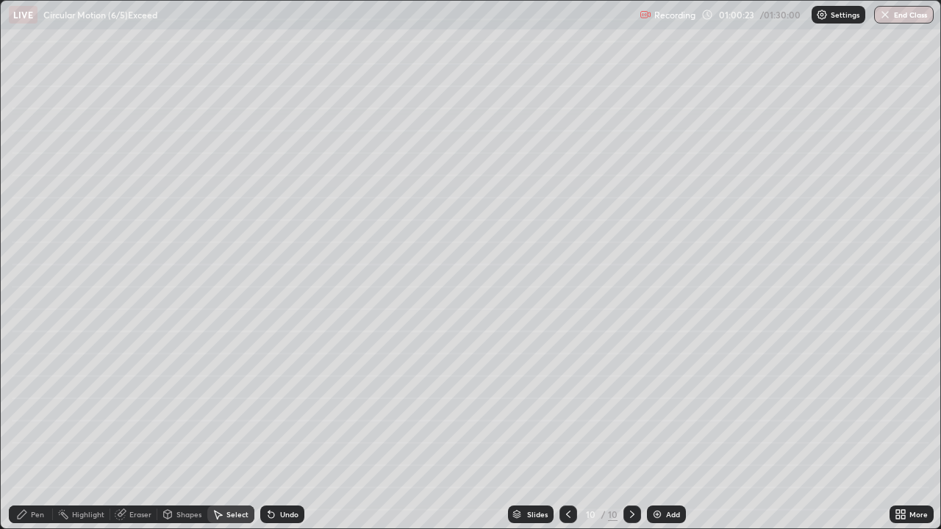
click at [183, 429] on div "Shapes" at bounding box center [188, 514] width 25 height 7
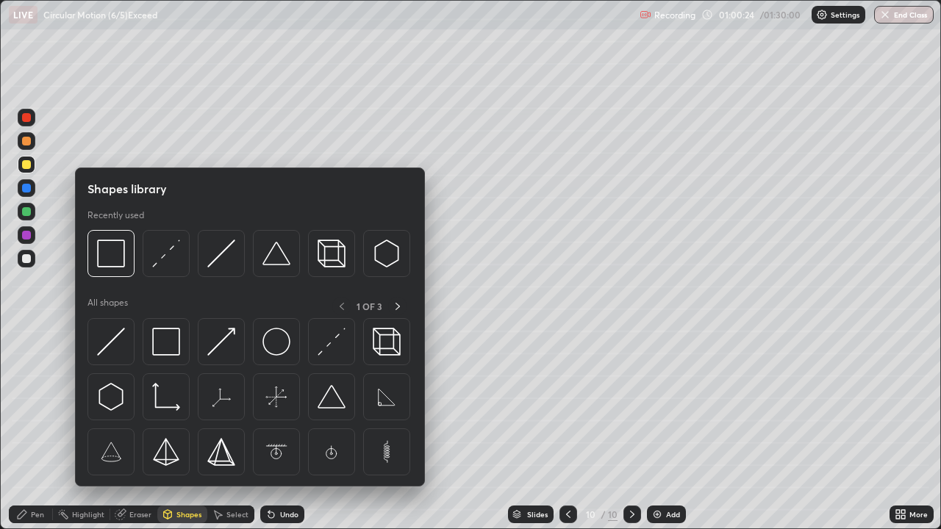
click at [337, 352] on img at bounding box center [332, 342] width 28 height 28
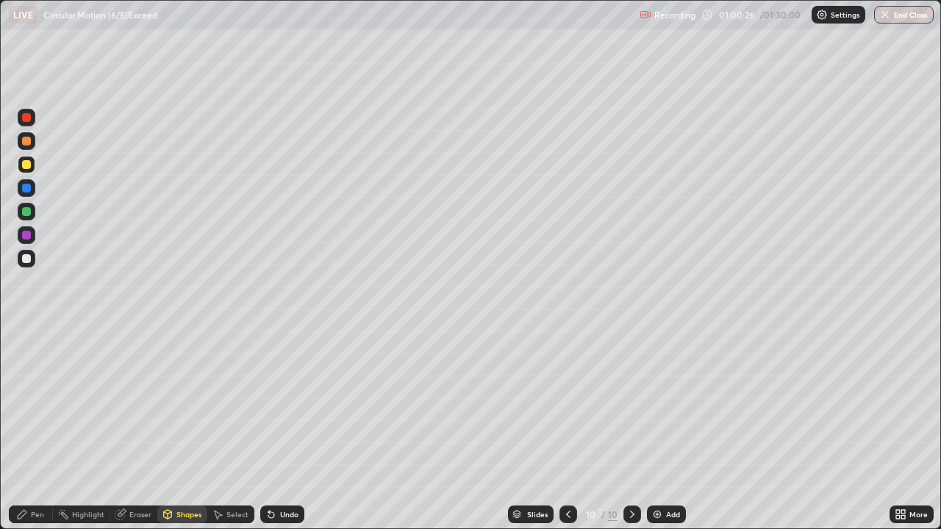
click at [40, 429] on div "Pen" at bounding box center [37, 514] width 13 height 7
click at [26, 165] on div at bounding box center [26, 164] width 9 height 9
click at [27, 259] on div at bounding box center [26, 258] width 9 height 9
click at [27, 207] on div at bounding box center [26, 211] width 9 height 9
click at [28, 258] on div at bounding box center [26, 258] width 9 height 9
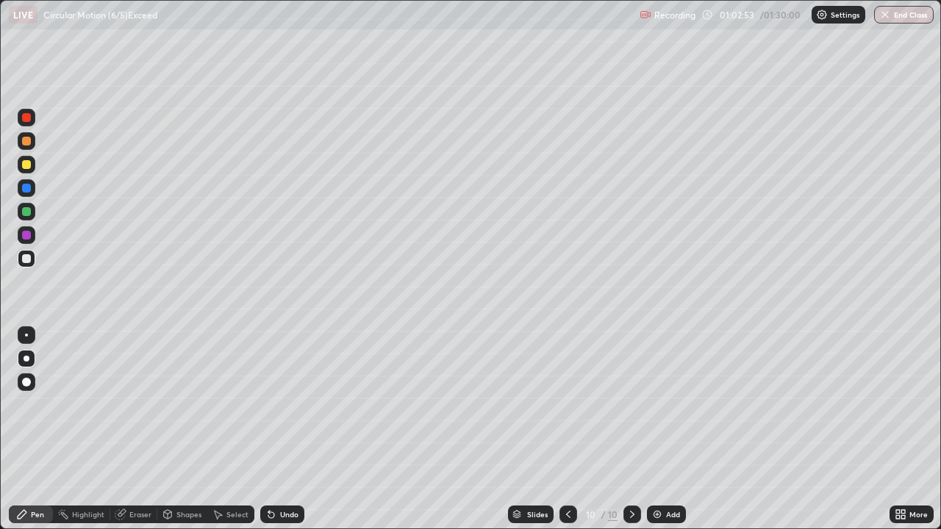
click at [133, 429] on div "Eraser" at bounding box center [140, 514] width 22 height 7
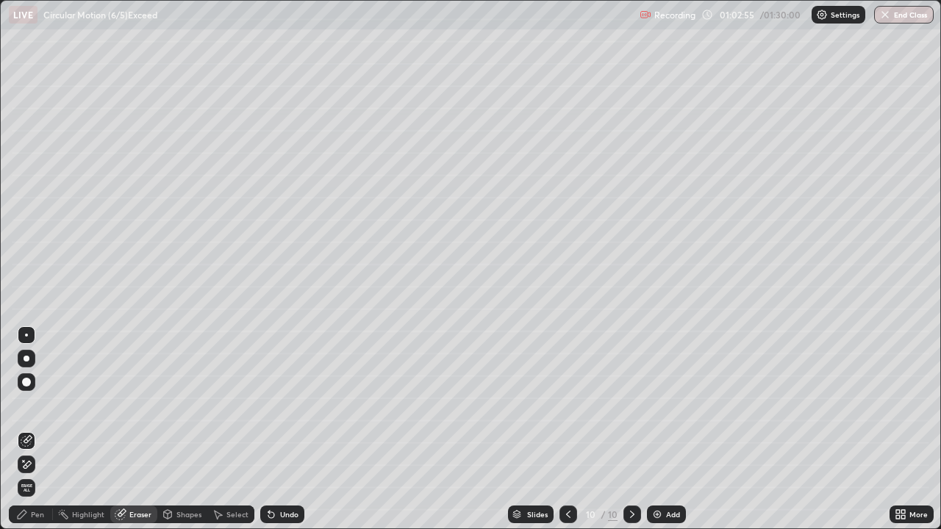
click at [38, 429] on div "Pen" at bounding box center [37, 514] width 13 height 7
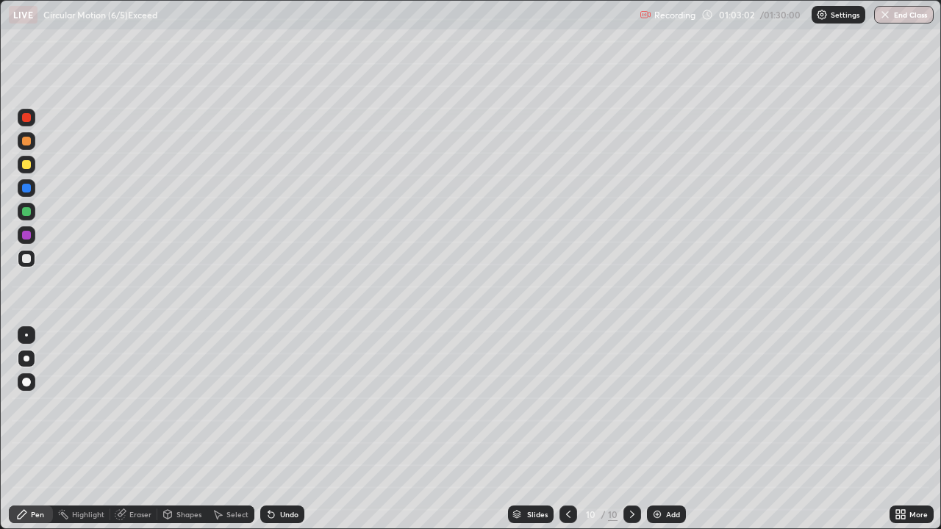
click at [28, 212] on div at bounding box center [26, 211] width 9 height 9
click at [30, 260] on div at bounding box center [26, 258] width 9 height 9
click at [280, 429] on div "Undo" at bounding box center [289, 514] width 18 height 7
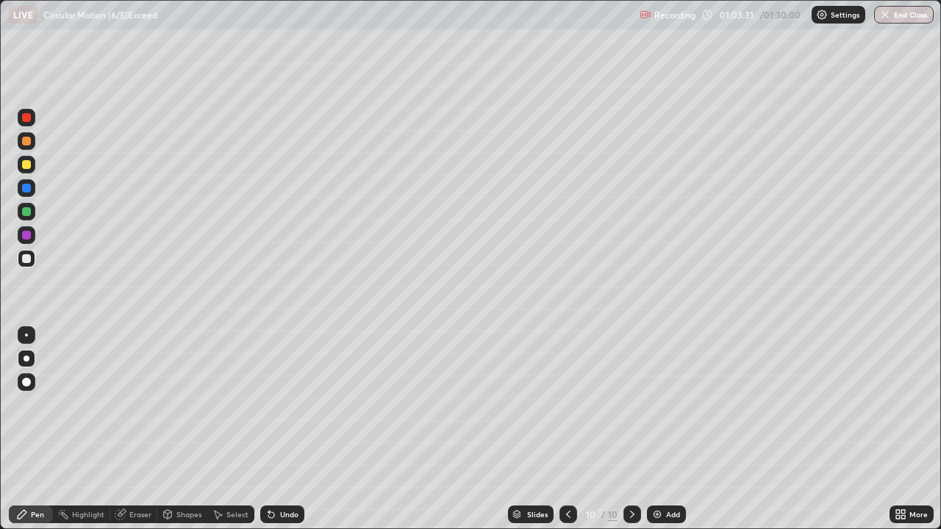
click at [280, 429] on div "Undo" at bounding box center [289, 514] width 18 height 7
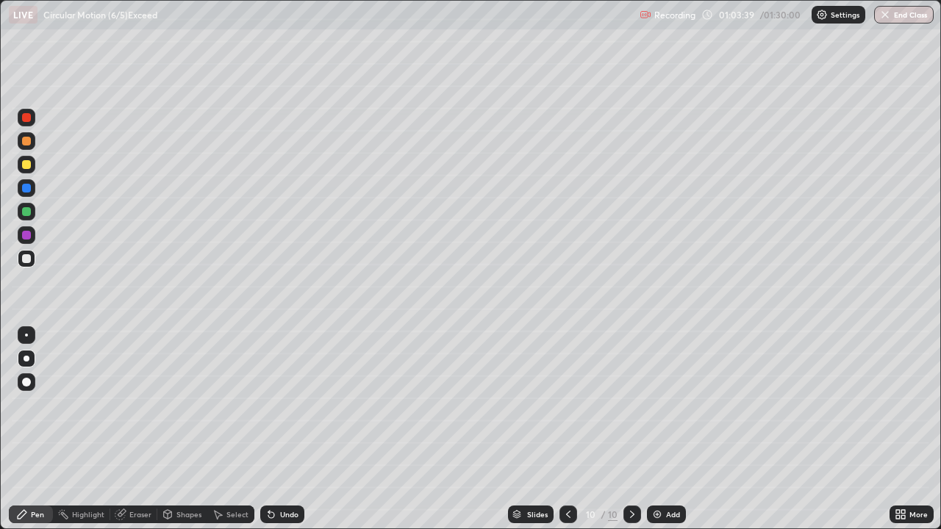
click at [278, 429] on div "Undo" at bounding box center [282, 515] width 44 height 18
click at [280, 429] on div "Undo" at bounding box center [289, 514] width 18 height 7
click at [26, 217] on div at bounding box center [27, 212] width 18 height 18
click at [23, 258] on div at bounding box center [26, 258] width 9 height 9
click at [280, 429] on div "Undo" at bounding box center [289, 514] width 18 height 7
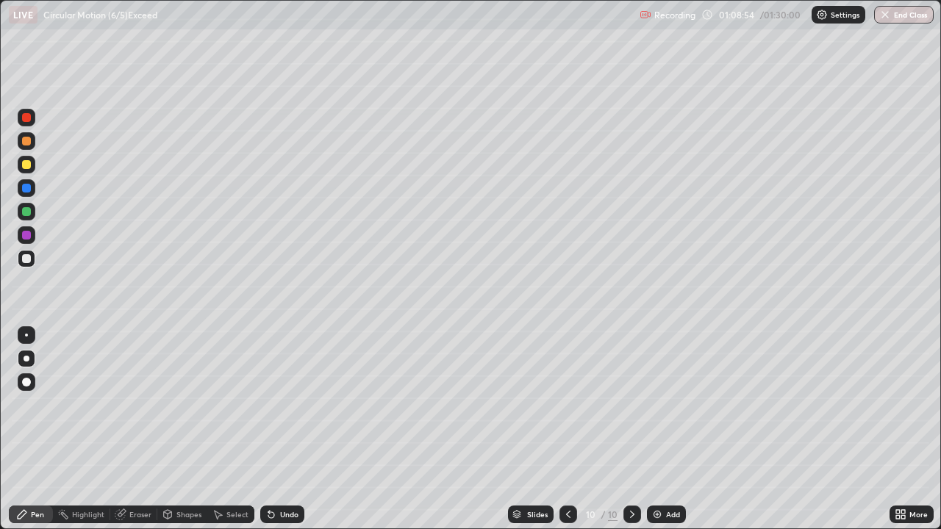
click at [135, 429] on div "Eraser" at bounding box center [140, 514] width 22 height 7
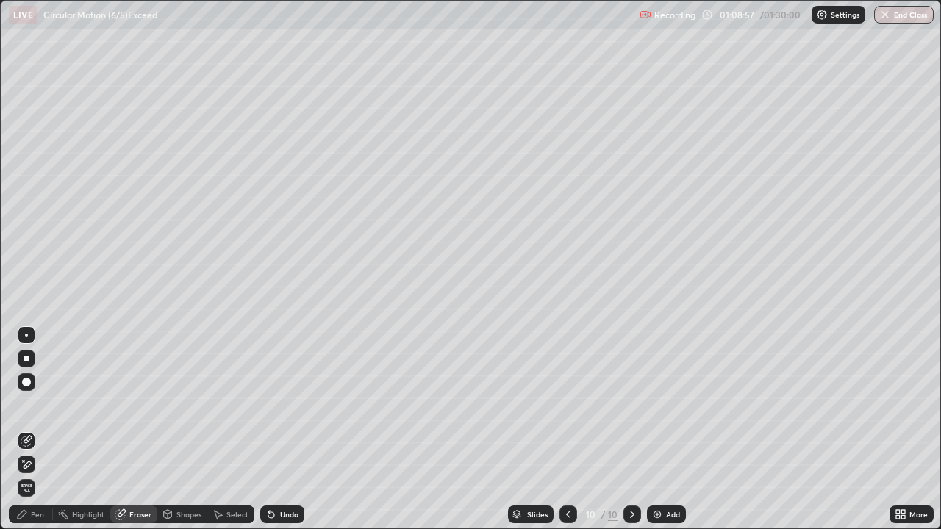
click at [31, 429] on div "Pen" at bounding box center [37, 514] width 13 height 7
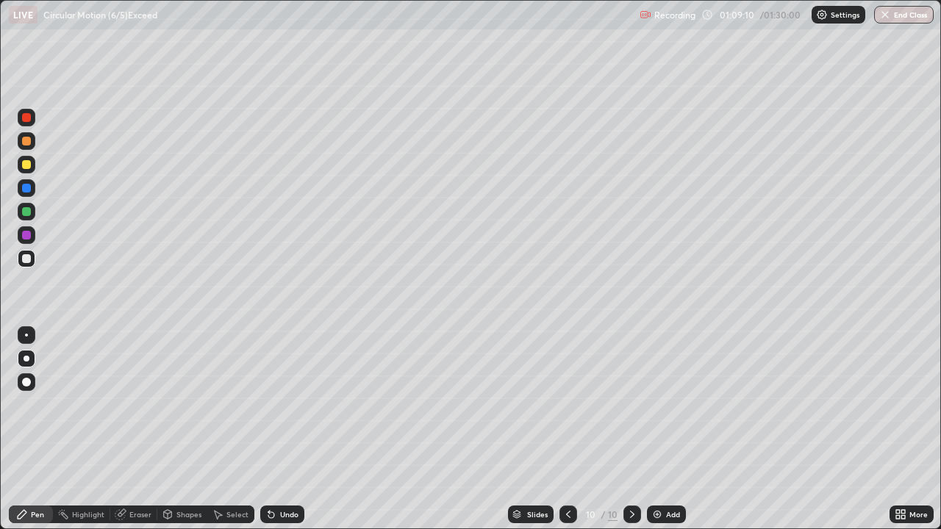
click at [32, 233] on div at bounding box center [27, 235] width 18 height 18
click at [667, 429] on div "Add" at bounding box center [666, 515] width 39 height 18
click at [570, 429] on div at bounding box center [569, 515] width 18 height 18
click at [29, 165] on div at bounding box center [26, 164] width 9 height 9
click at [628, 429] on icon at bounding box center [632, 515] width 12 height 12
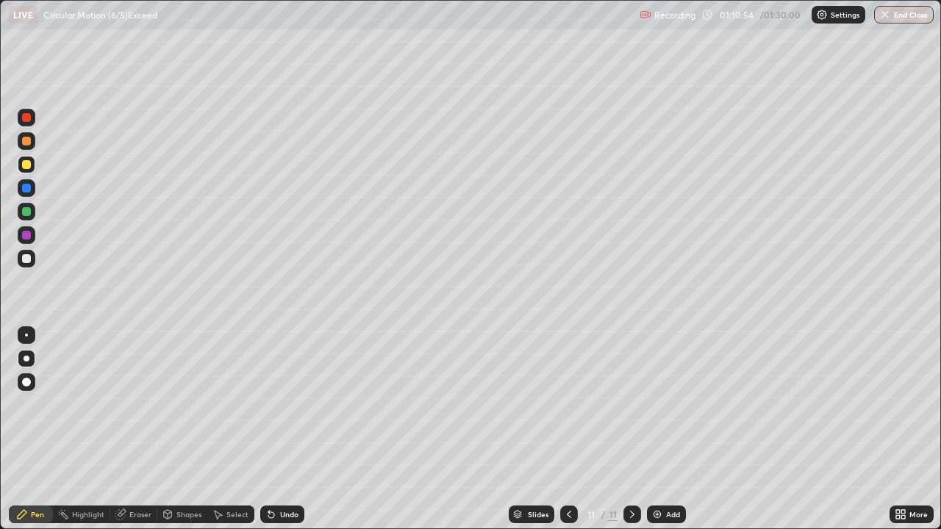
click at [29, 257] on div at bounding box center [26, 258] width 9 height 9
click at [35, 209] on div at bounding box center [27, 212] width 18 height 18
click at [28, 195] on div at bounding box center [27, 188] width 18 height 18
click at [27, 211] on div at bounding box center [26, 211] width 9 height 9
click at [27, 163] on div at bounding box center [26, 164] width 9 height 9
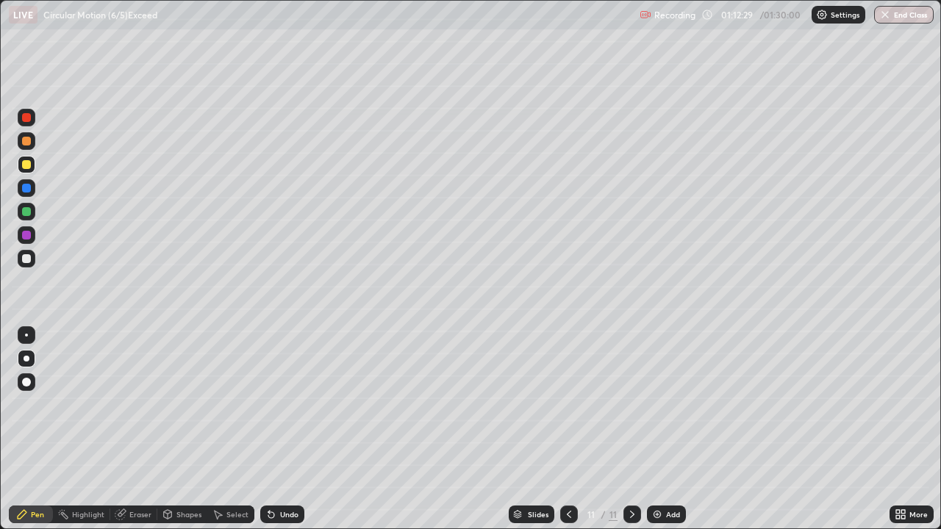
click at [275, 429] on div "Undo" at bounding box center [282, 515] width 44 height 18
click at [277, 429] on div "Undo" at bounding box center [282, 515] width 44 height 18
click at [276, 429] on div "Undo" at bounding box center [282, 515] width 44 height 18
click at [133, 429] on div "Eraser" at bounding box center [140, 514] width 22 height 7
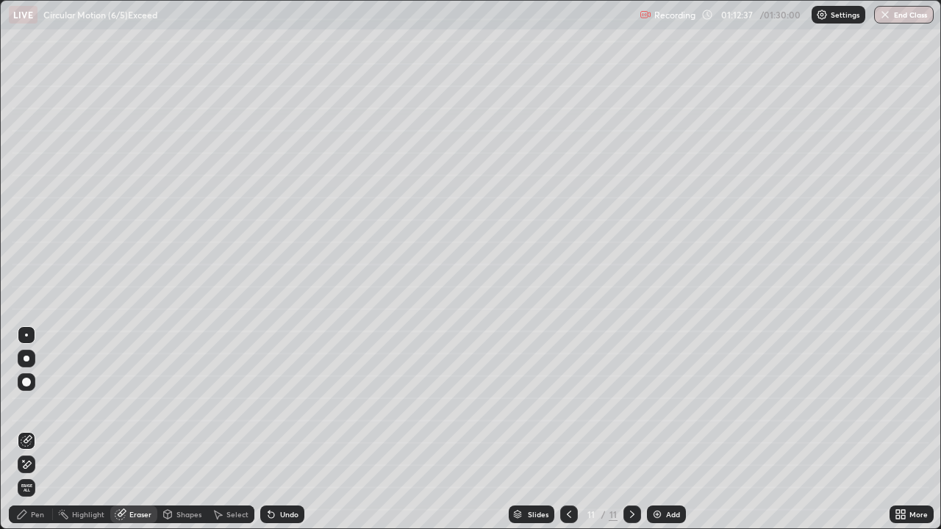
click at [41, 429] on div "Pen" at bounding box center [37, 514] width 13 height 7
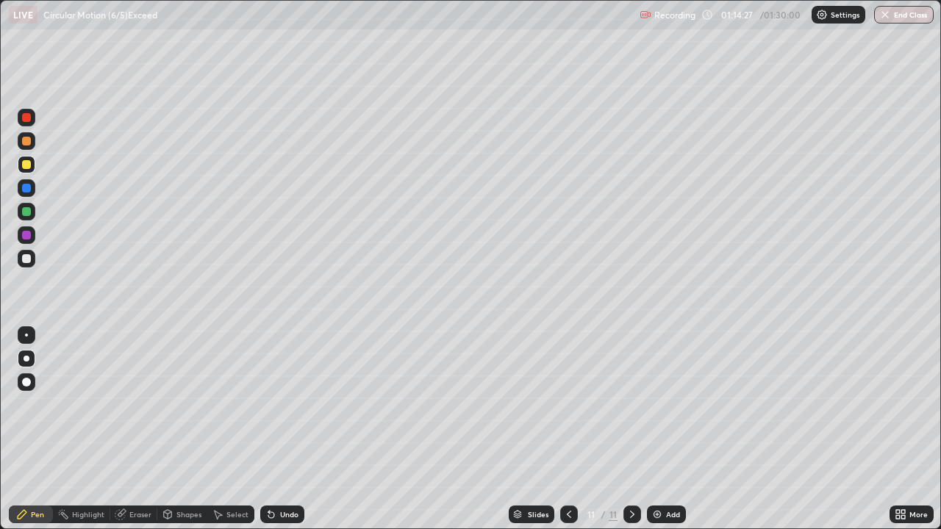
click at [31, 265] on div at bounding box center [27, 259] width 18 height 18
click at [29, 238] on div at bounding box center [26, 235] width 9 height 9
click at [903, 429] on icon at bounding box center [903, 517] width 4 height 4
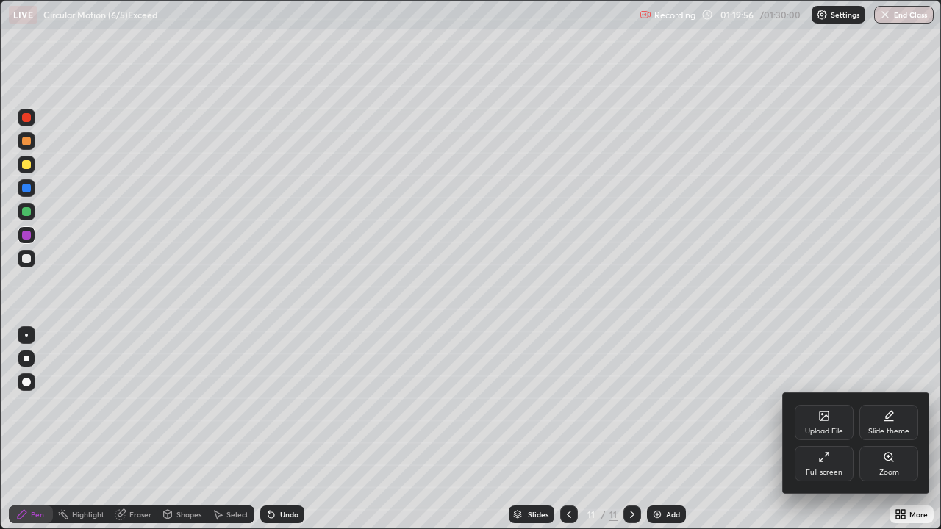
click at [825, 429] on icon at bounding box center [824, 457] width 12 height 12
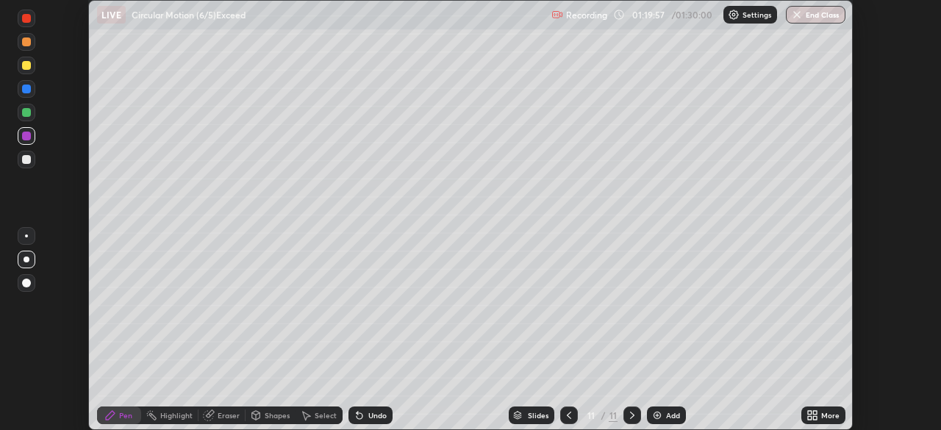
scroll to position [73072, 72561]
